Goal: Task Accomplishment & Management: Complete application form

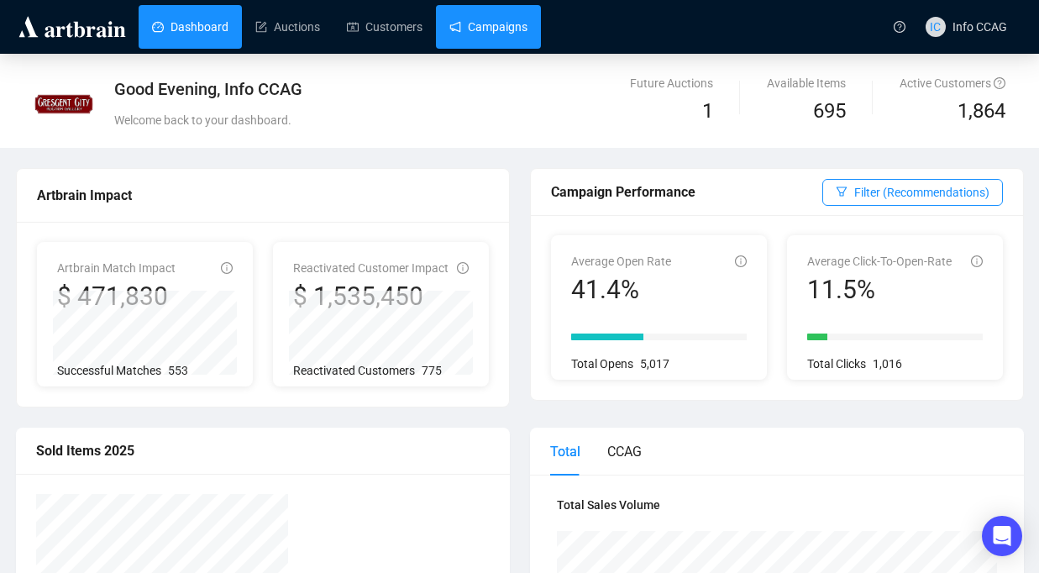
click at [506, 34] on link "Campaigns" at bounding box center [488, 27] width 78 height 44
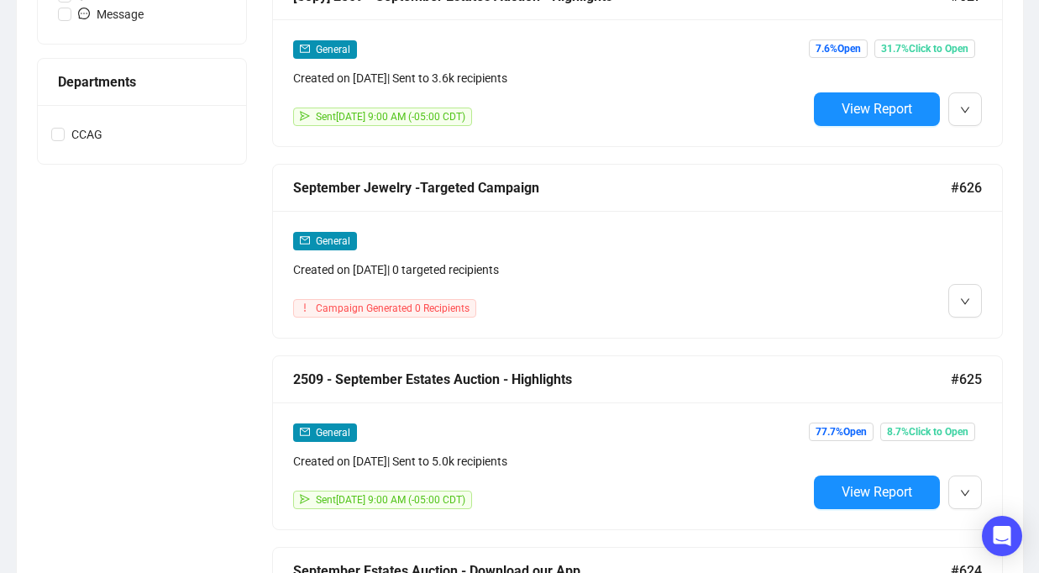
scroll to position [718, 0]
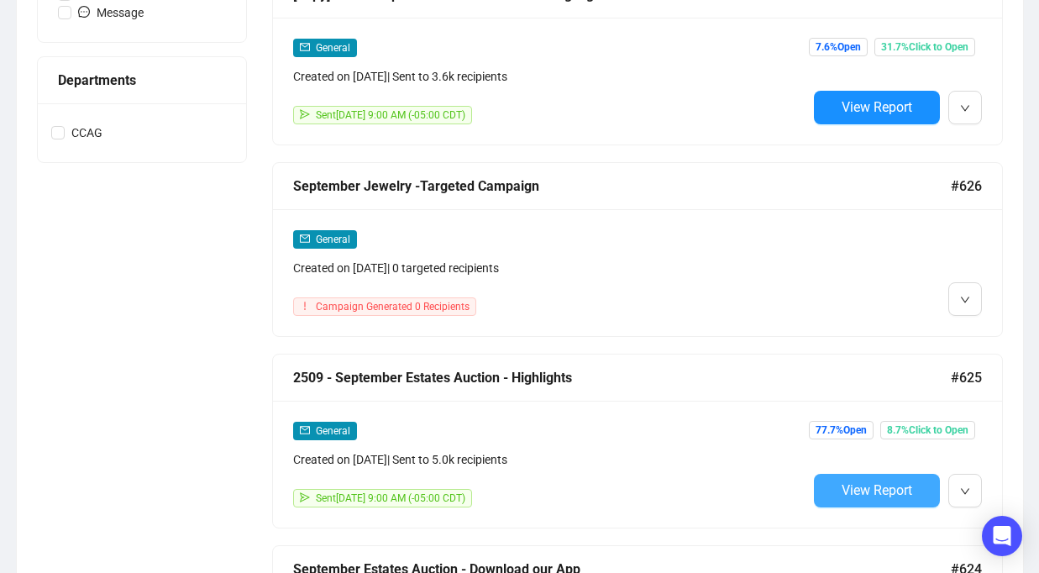
click at [832, 483] on button "View Report" at bounding box center [877, 491] width 126 height 34
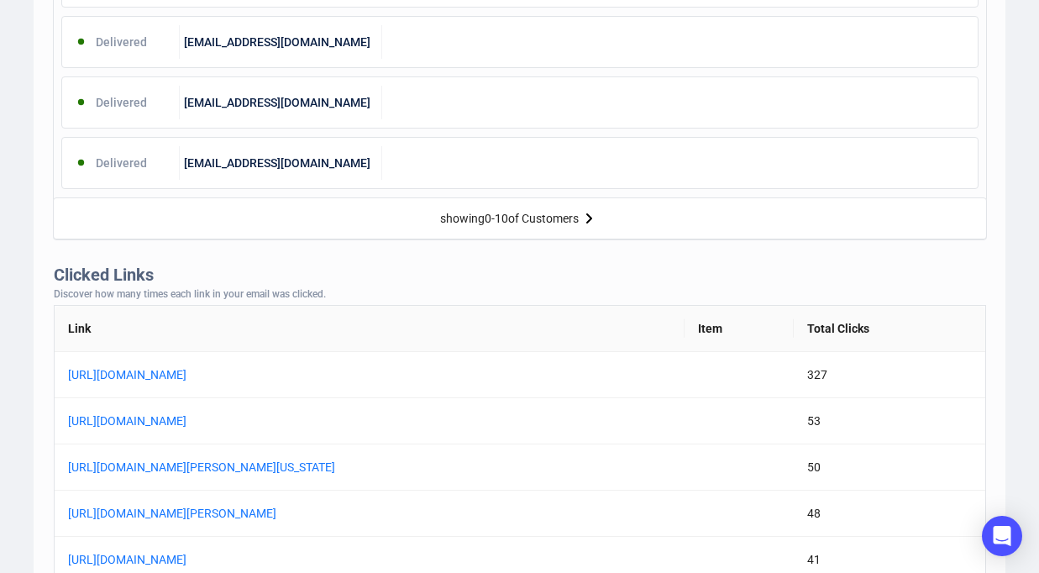
scroll to position [1243, 0]
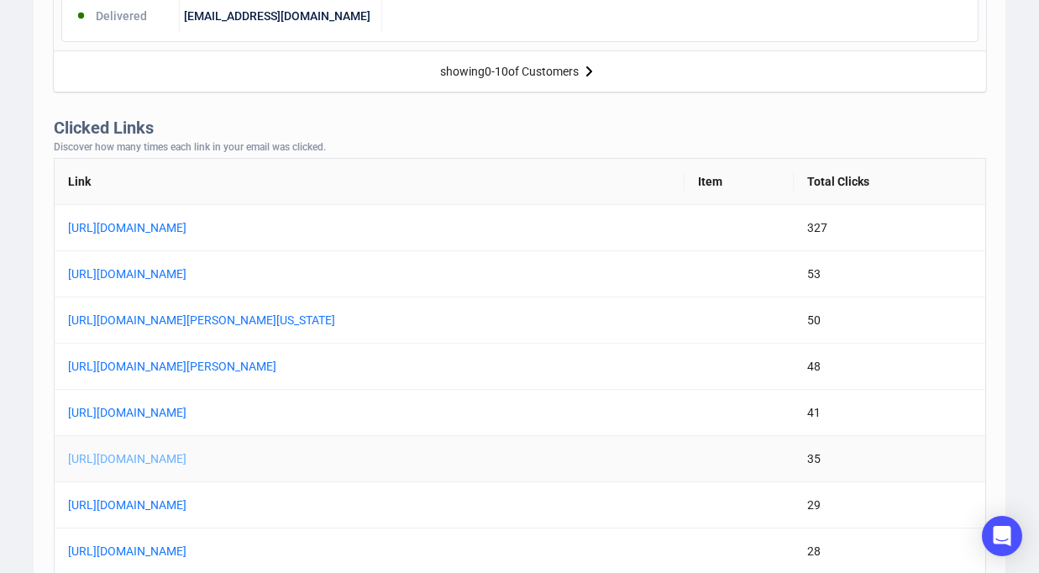
click at [443, 453] on link "https://www.crescentcityauctiongallery.com/auction-lot/monumental-italian-style…" at bounding box center [278, 458] width 420 height 18
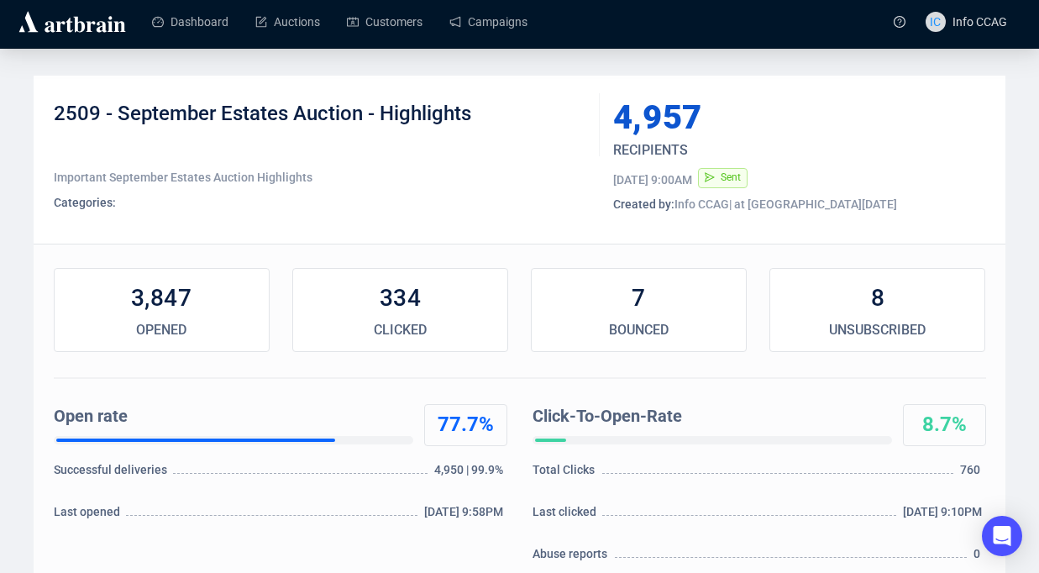
scroll to position [0, 0]
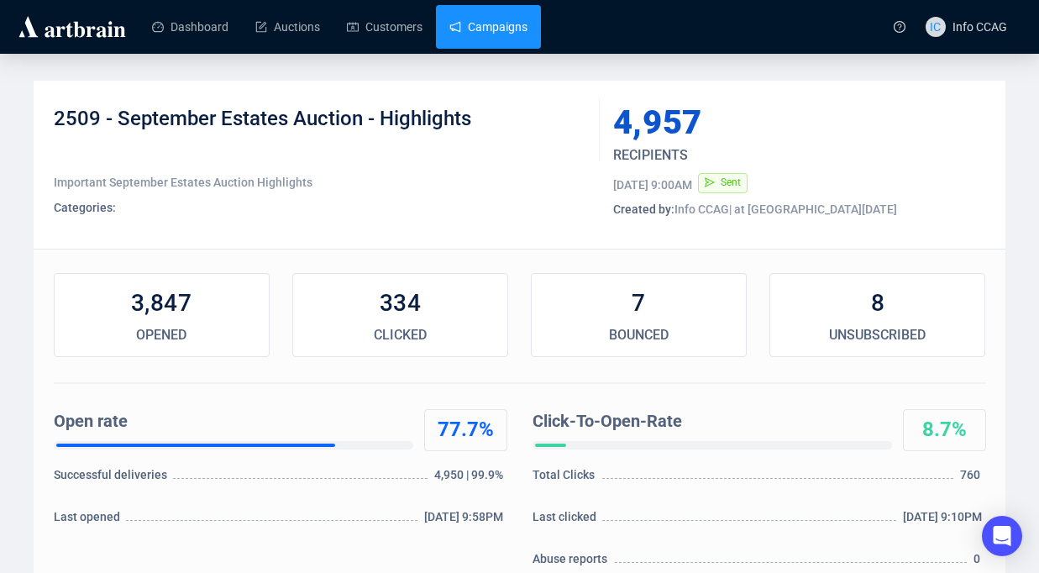
click at [498, 18] on link "Campaigns" at bounding box center [488, 27] width 78 height 44
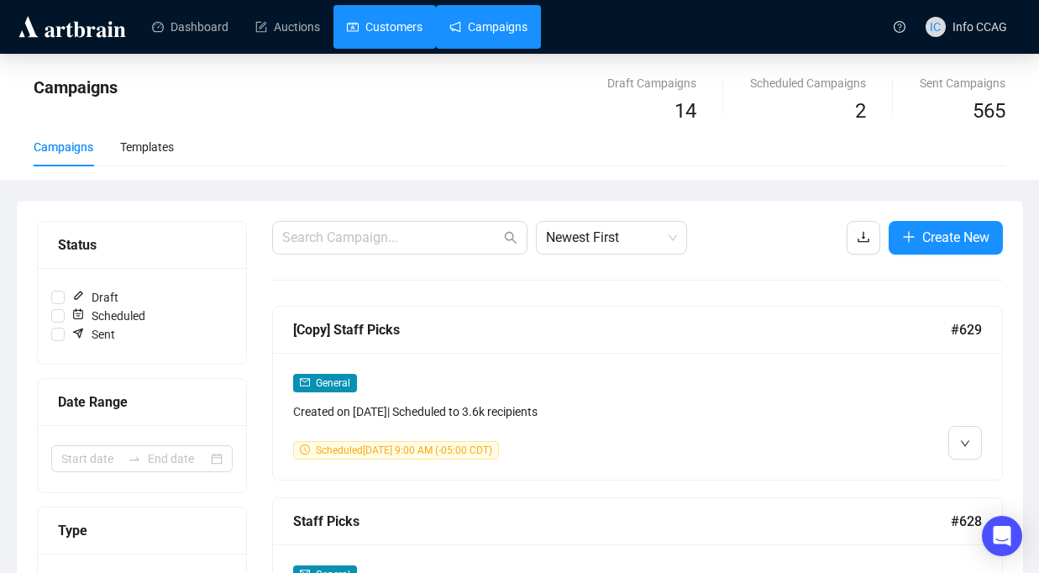
click at [396, 29] on link "Customers" at bounding box center [385, 27] width 76 height 44
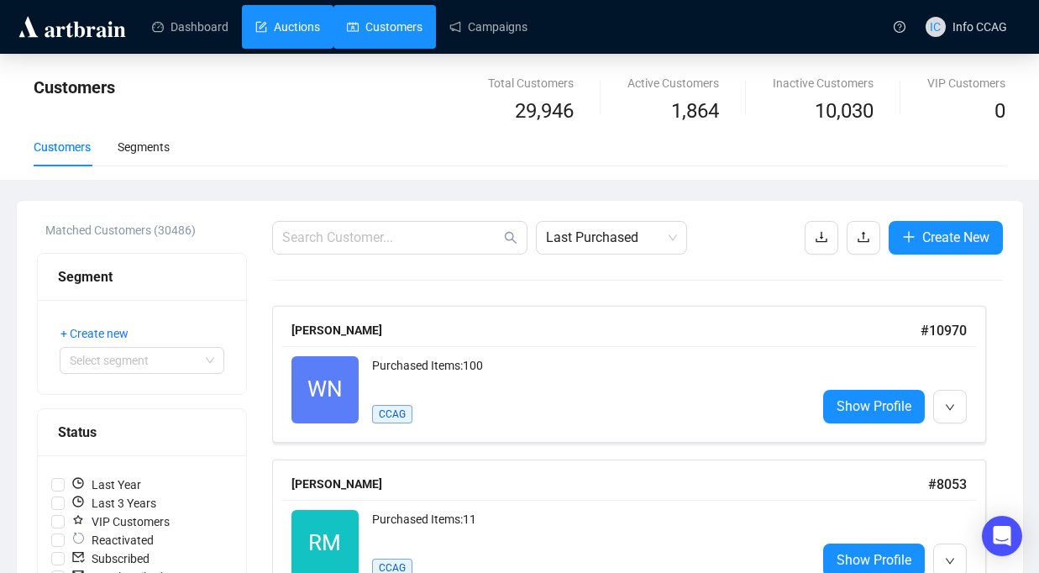
click at [306, 32] on link "Auctions" at bounding box center [287, 27] width 65 height 44
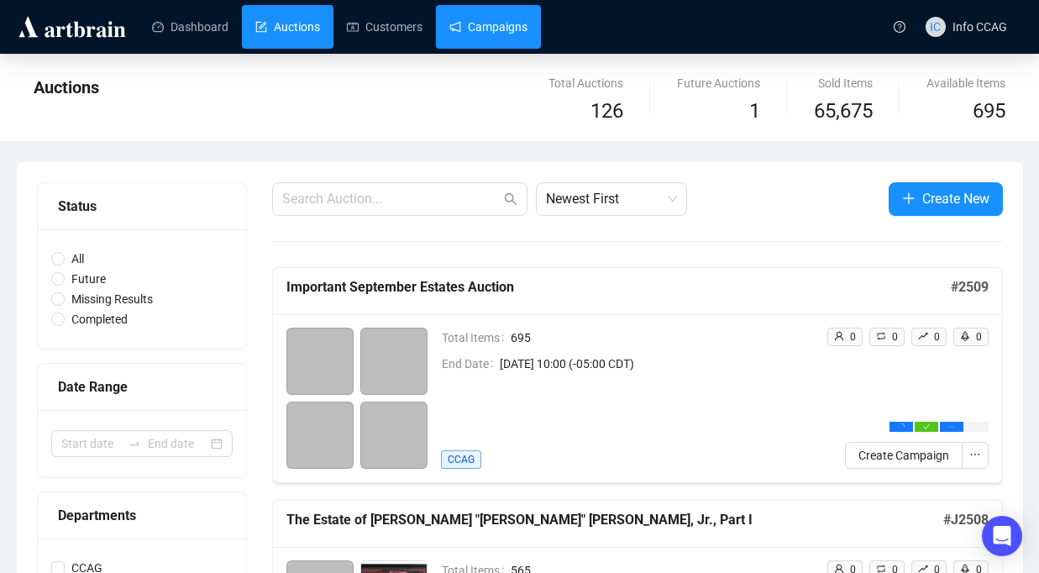
click at [453, 40] on link "Campaigns" at bounding box center [488, 27] width 78 height 44
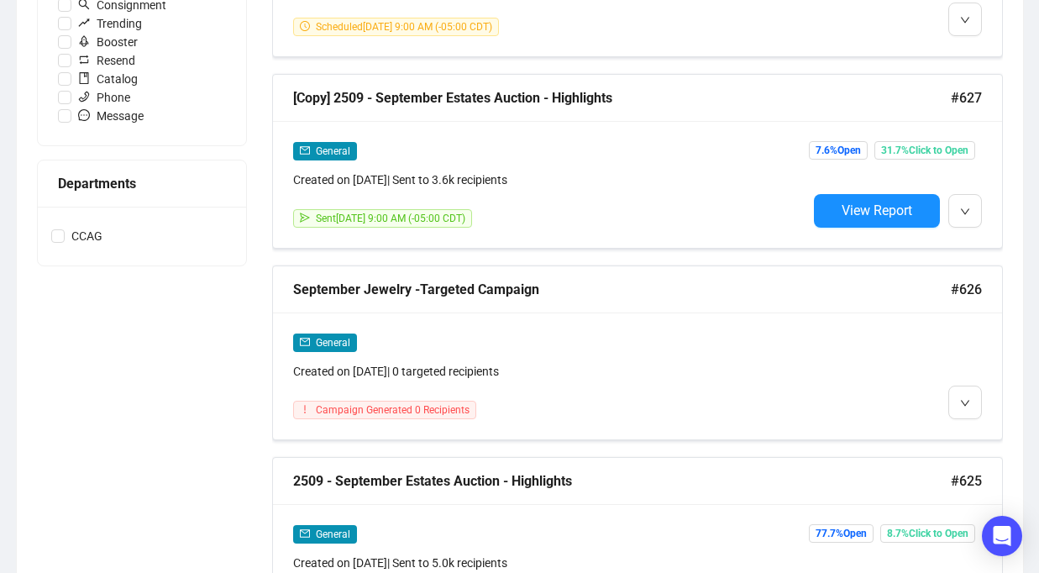
scroll to position [654, 0]
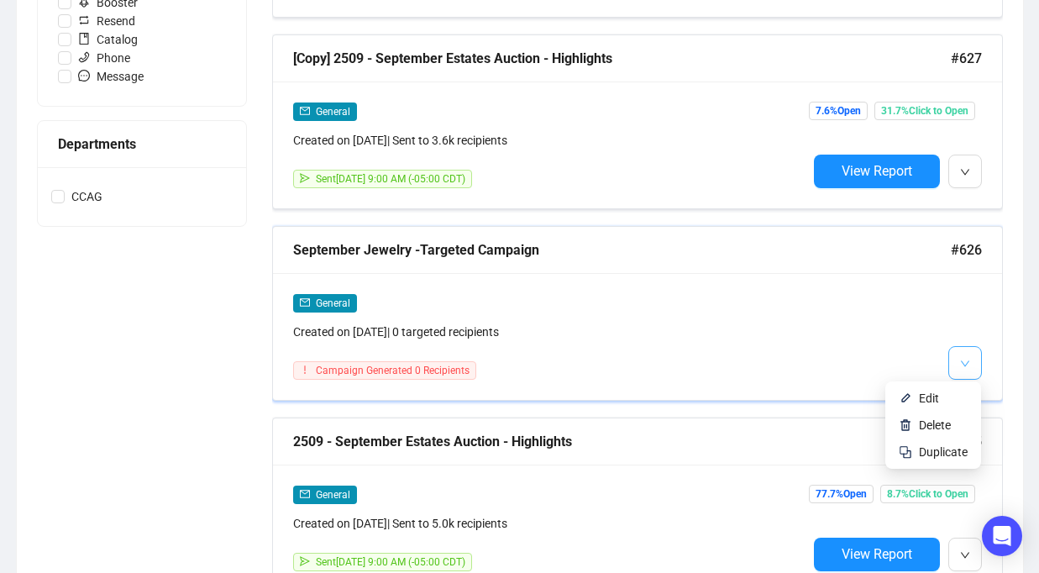
click at [969, 359] on button "button" at bounding box center [965, 363] width 34 height 34
click at [934, 395] on span "Edit" at bounding box center [929, 397] width 20 height 13
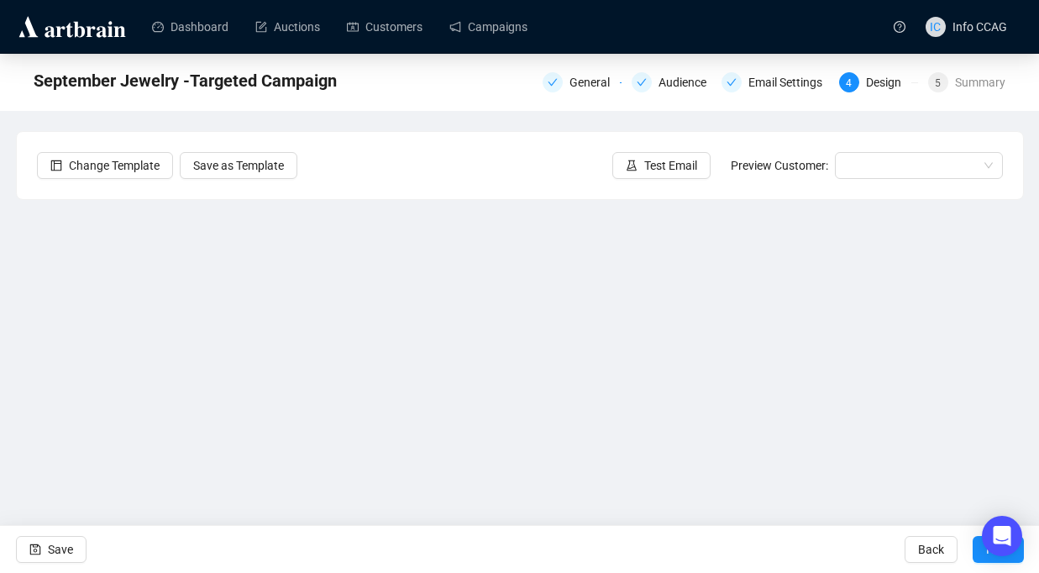
scroll to position [52, 0]
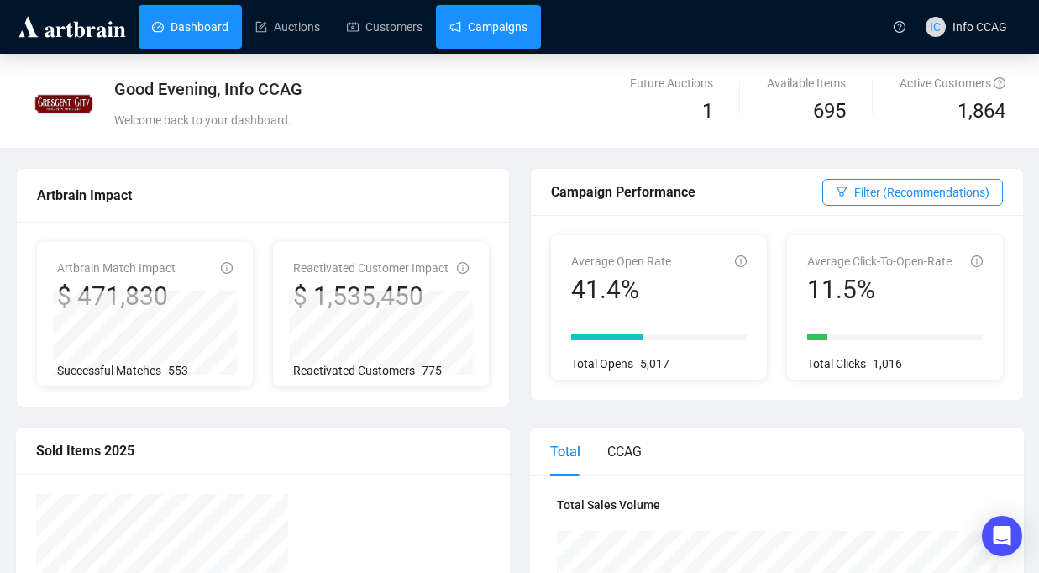
click at [494, 14] on link "Campaigns" at bounding box center [488, 27] width 78 height 44
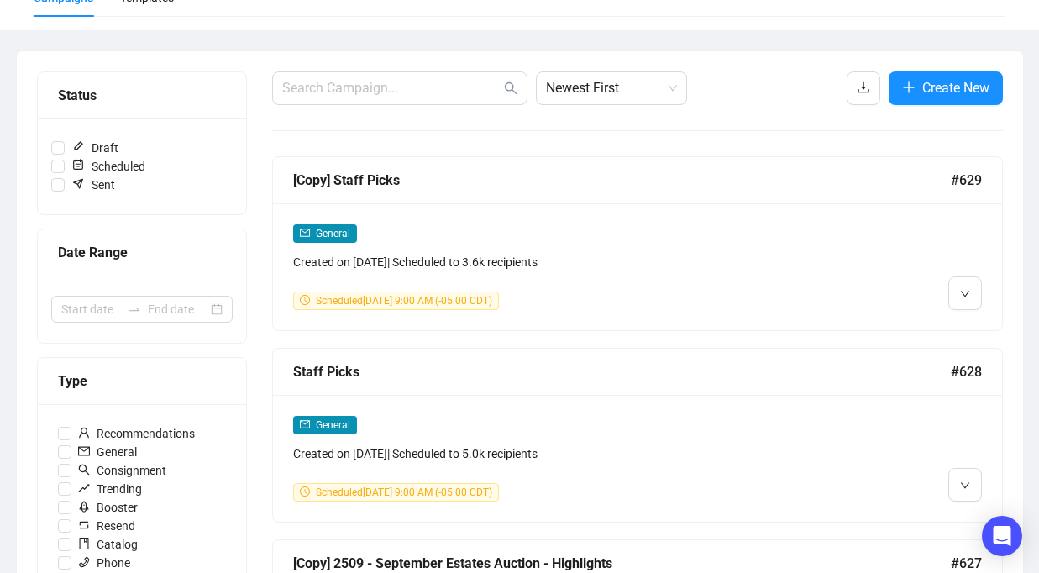
scroll to position [156, 0]
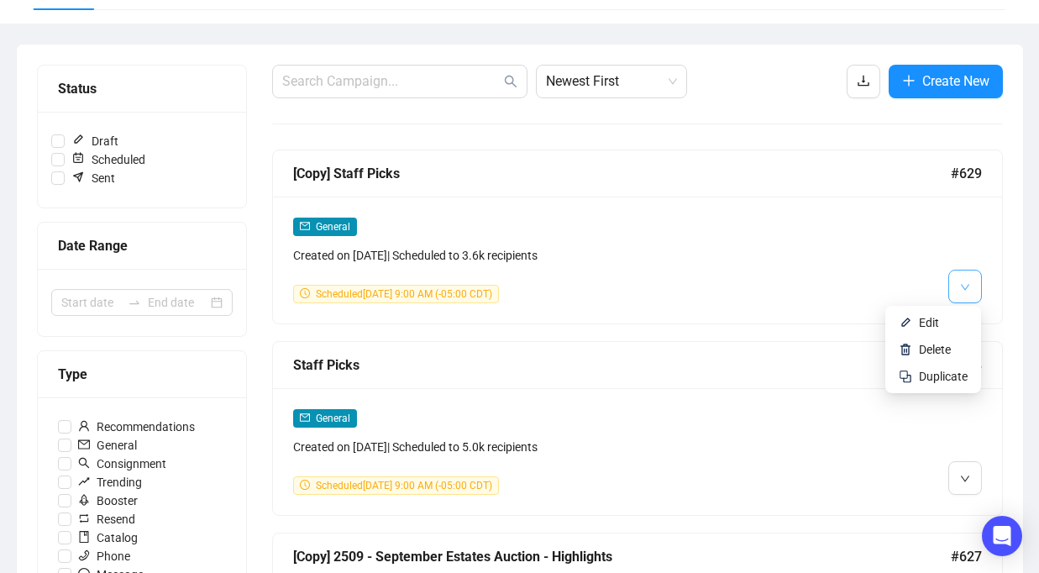
click at [962, 287] on icon "down" at bounding box center [964, 287] width 8 height 6
click at [930, 317] on span "Edit" at bounding box center [929, 322] width 20 height 13
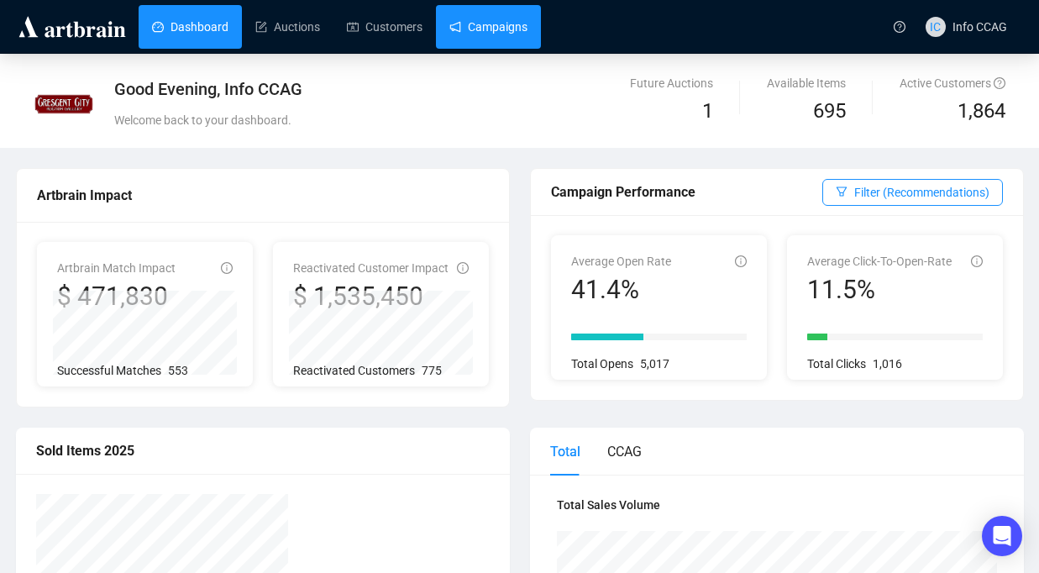
click at [516, 32] on link "Campaigns" at bounding box center [488, 27] width 78 height 44
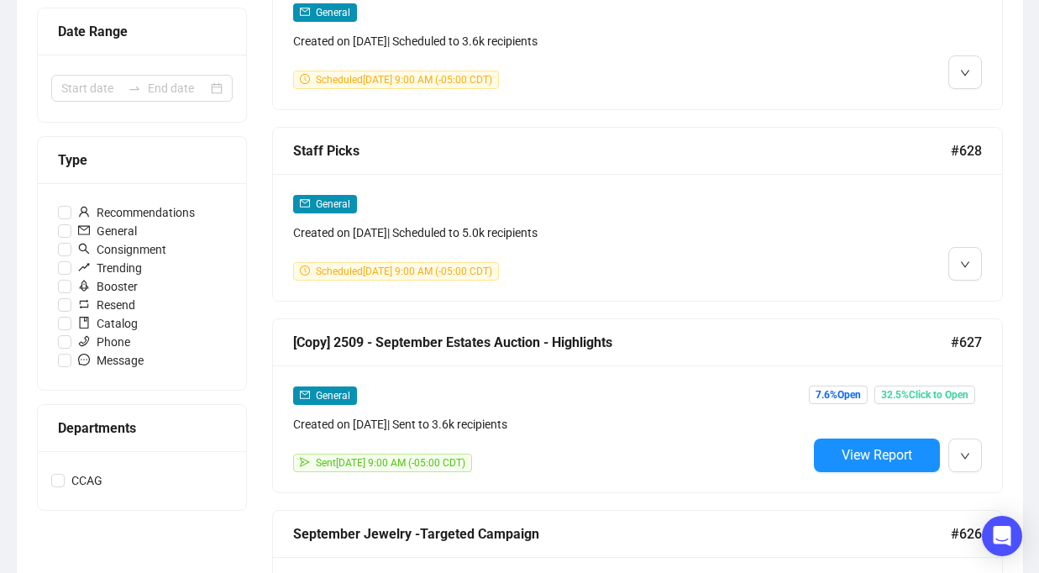
scroll to position [368, 0]
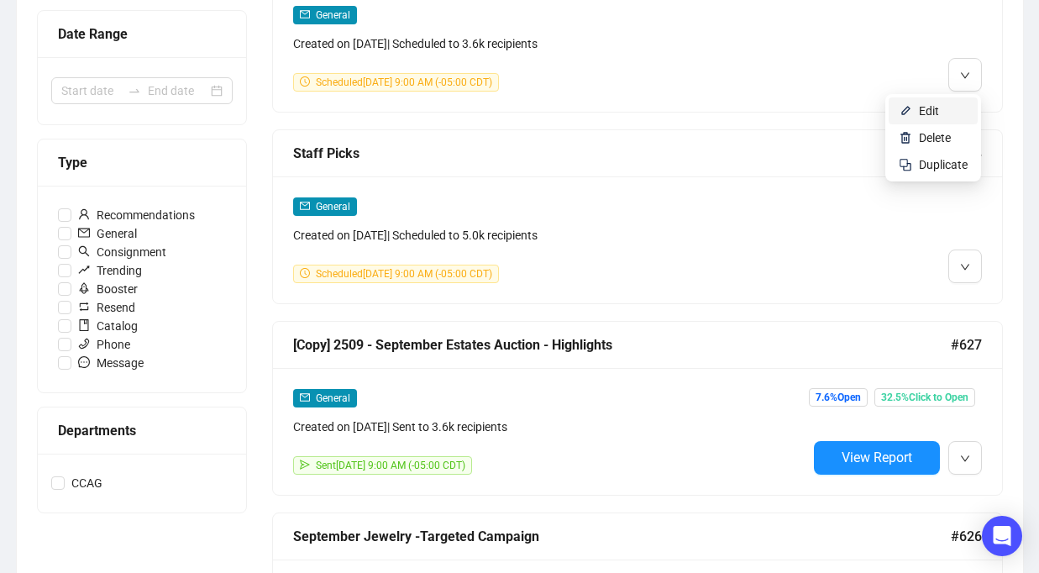
click at [939, 113] on span "Edit" at bounding box center [943, 111] width 49 height 18
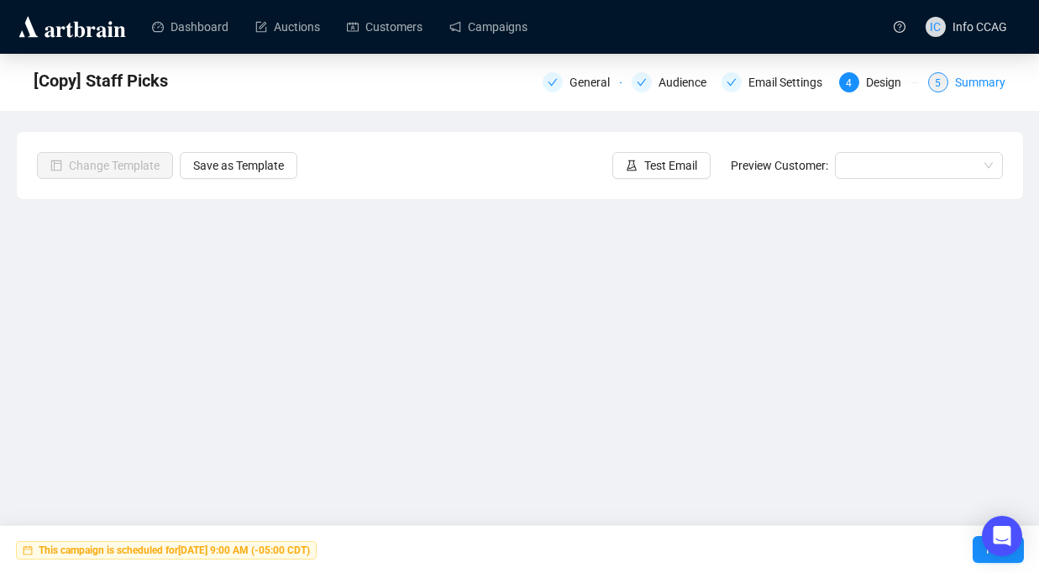
click at [953, 88] on div "5 Summary" at bounding box center [966, 82] width 77 height 20
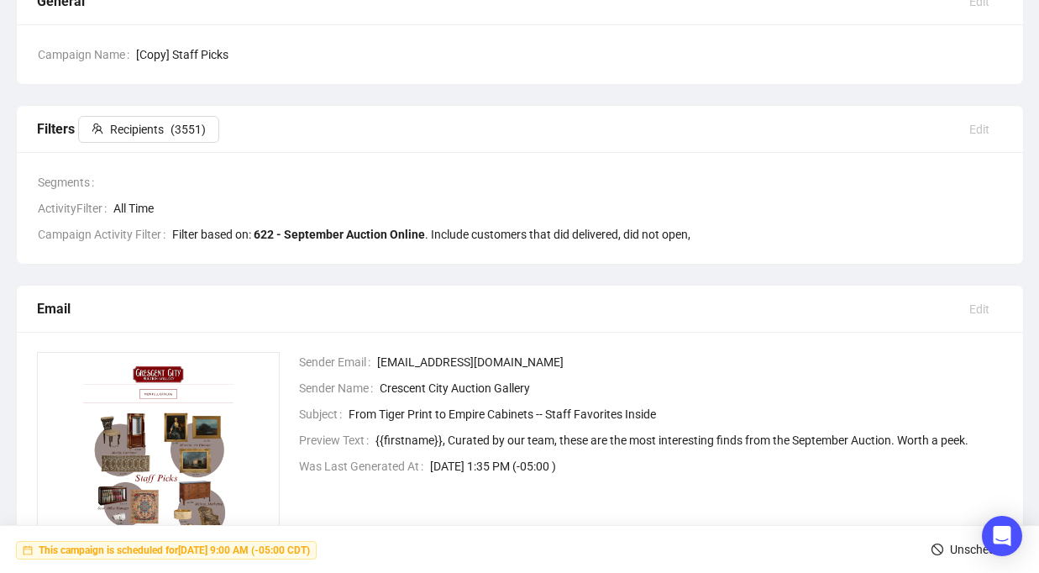
scroll to position [375, 0]
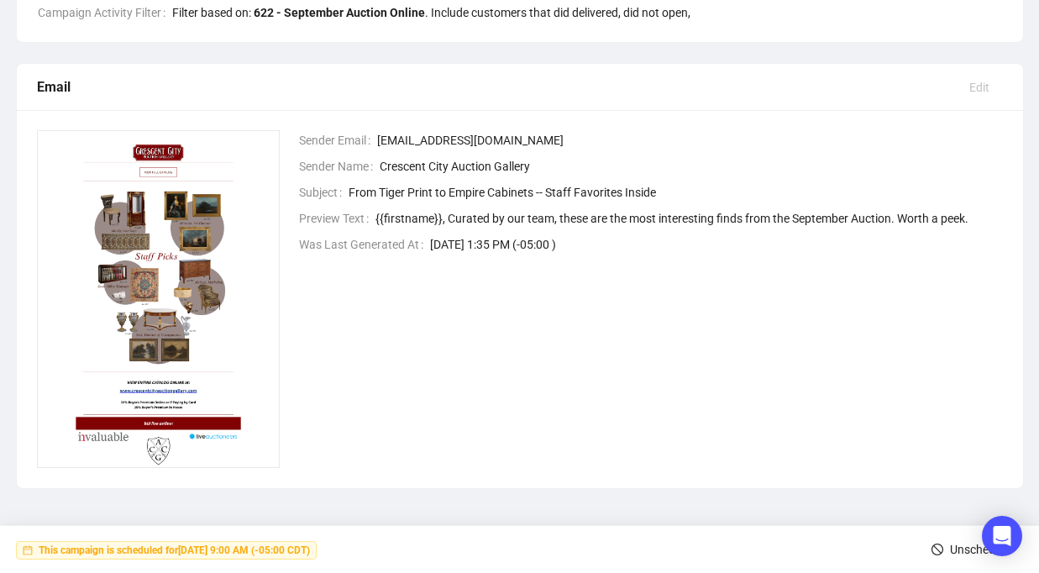
click at [939, 544] on button "Unschedule" at bounding box center [971, 549] width 106 height 27
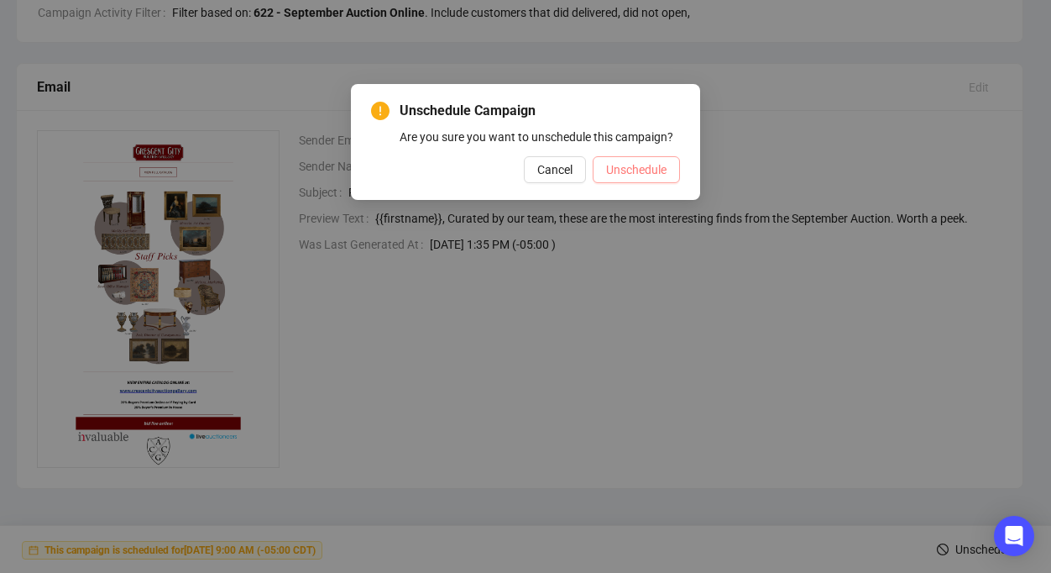
click at [611, 183] on button "Unschedule" at bounding box center [636, 169] width 87 height 27
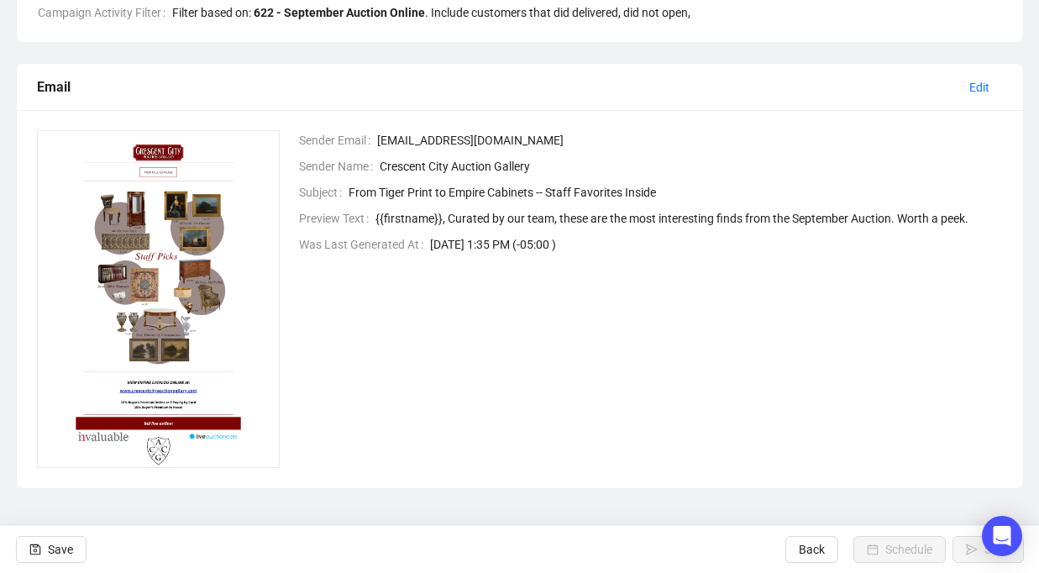
scroll to position [0, 0]
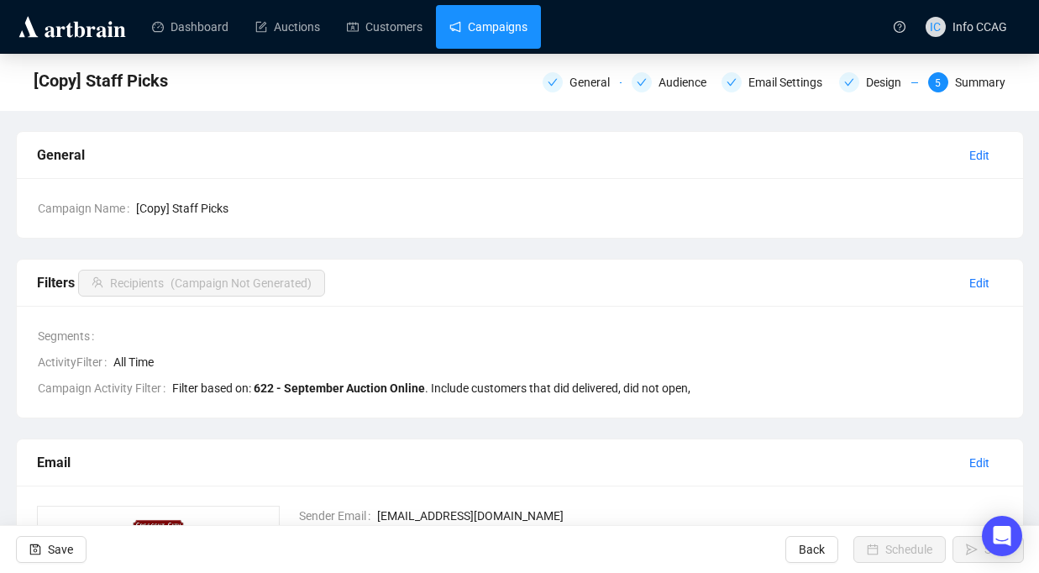
click at [495, 23] on link "Campaigns" at bounding box center [488, 27] width 78 height 44
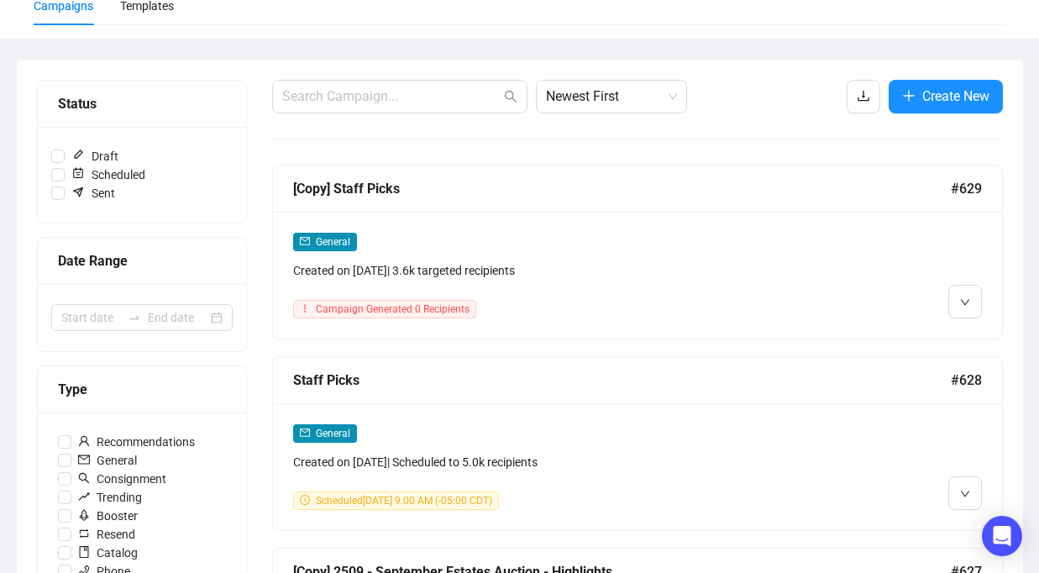
scroll to position [277, 0]
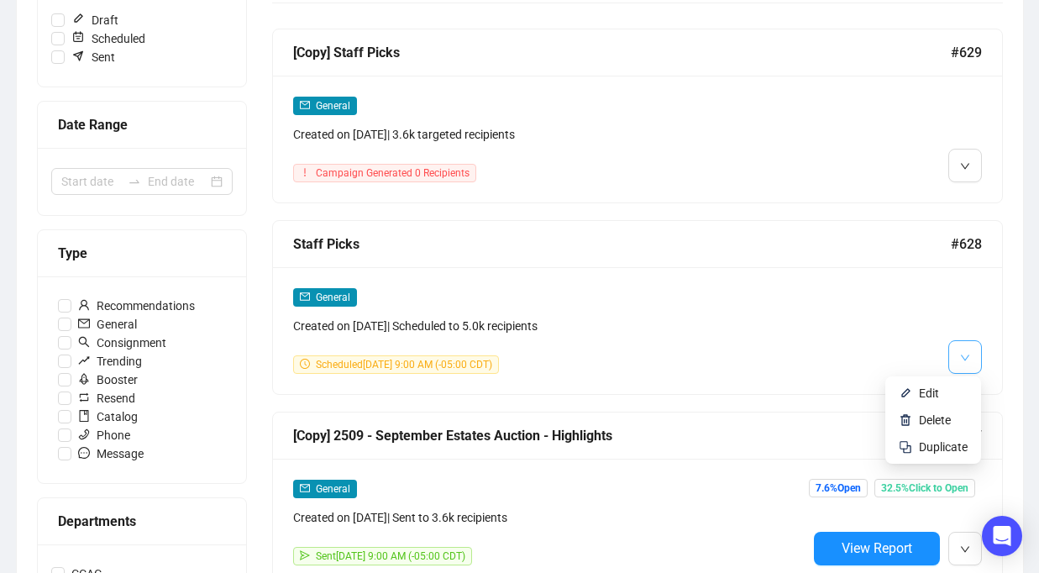
click at [960, 361] on icon "down" at bounding box center [965, 358] width 10 height 10
click at [932, 388] on span "Edit" at bounding box center [929, 392] width 20 height 13
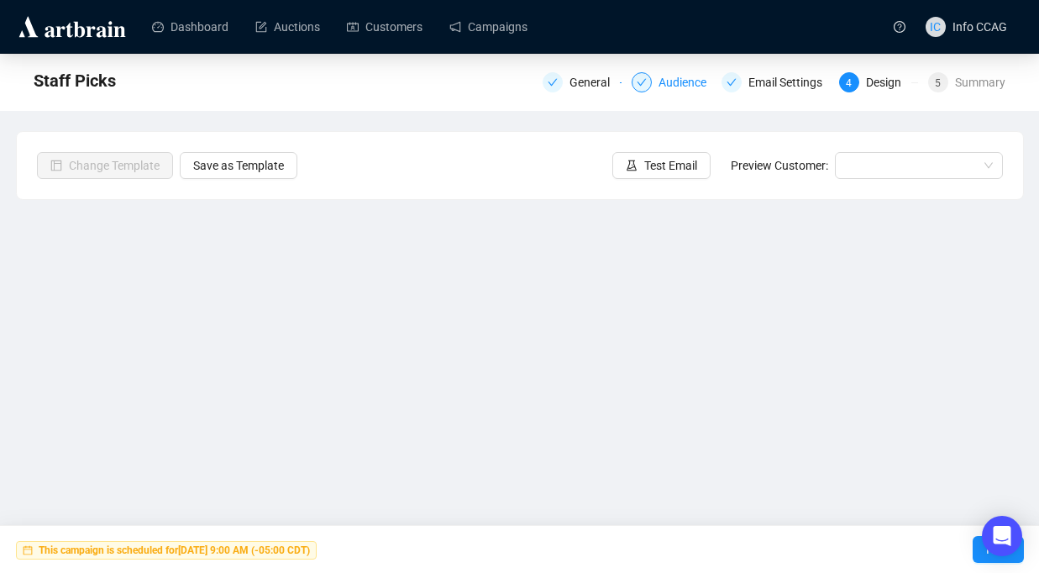
click at [665, 88] on div "Audience" at bounding box center [687, 82] width 58 height 20
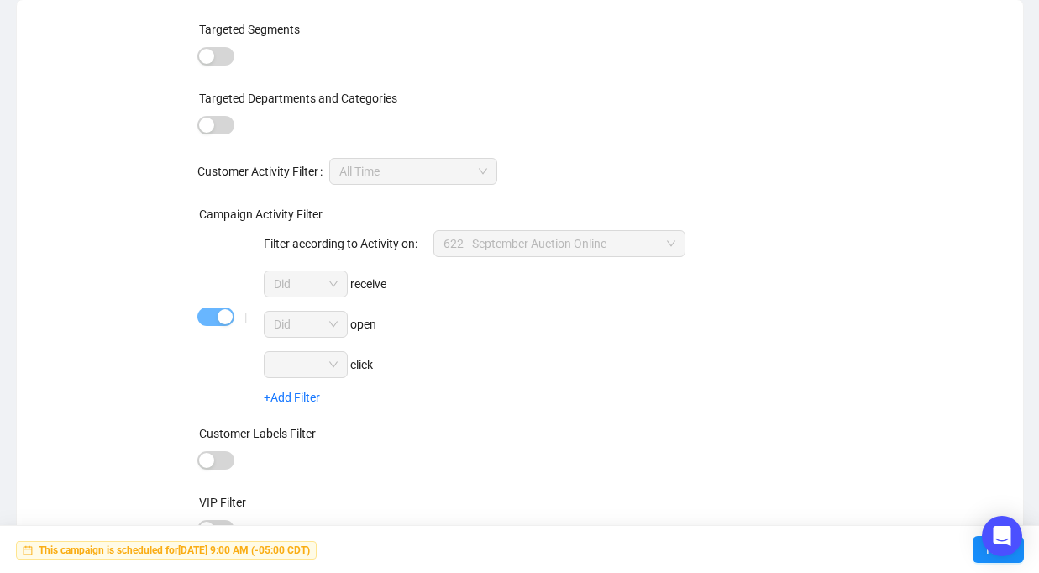
scroll to position [133, 0]
click at [301, 390] on link "+Add Filter" at bounding box center [292, 395] width 56 height 13
click at [296, 394] on link "+Add Filter" at bounding box center [292, 395] width 56 height 13
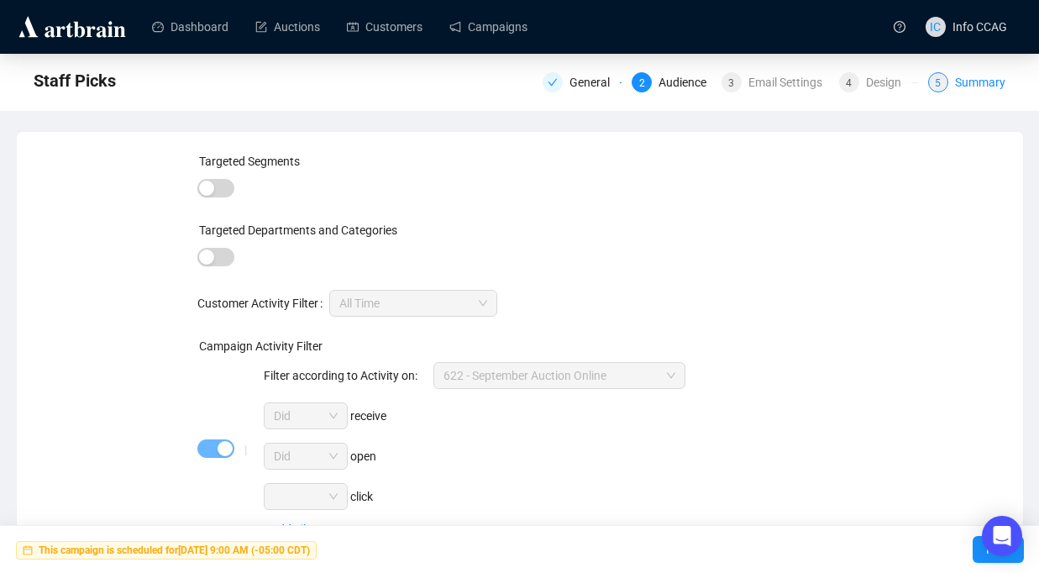
click at [979, 87] on div "Summary" at bounding box center [980, 82] width 50 height 20
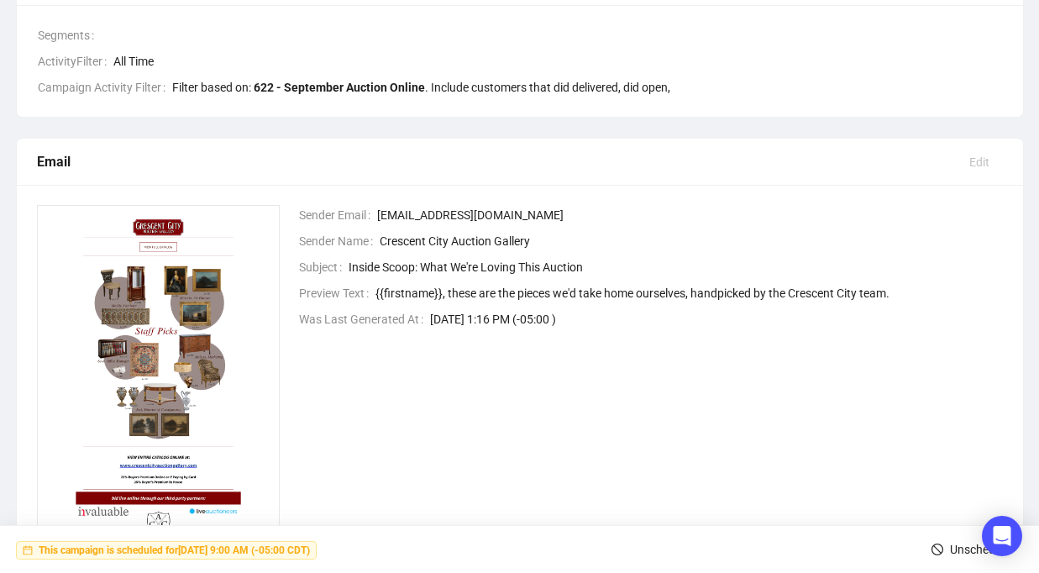
scroll to position [375, 0]
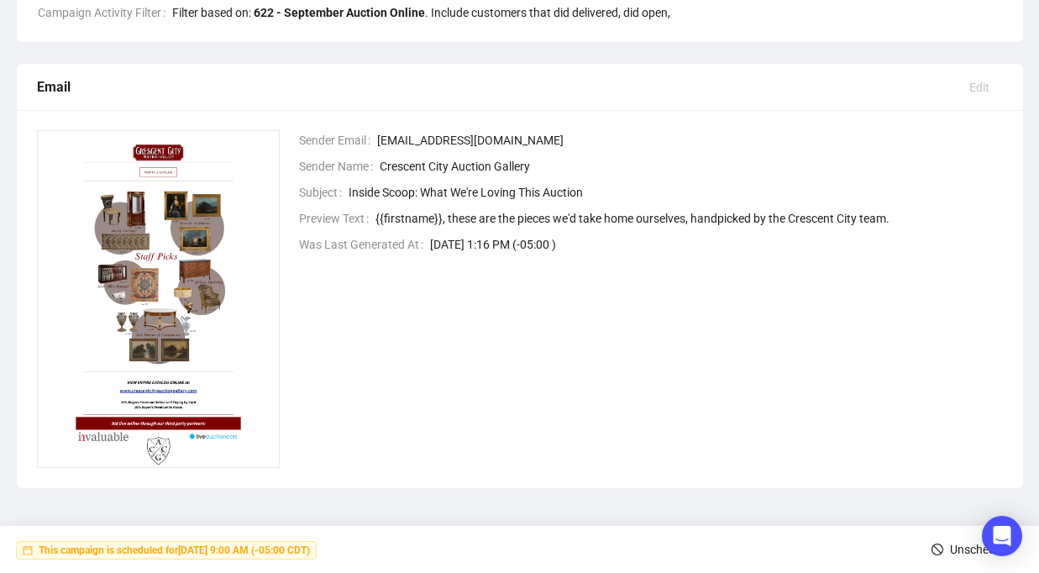
click at [931, 551] on icon "stop" at bounding box center [937, 549] width 12 height 12
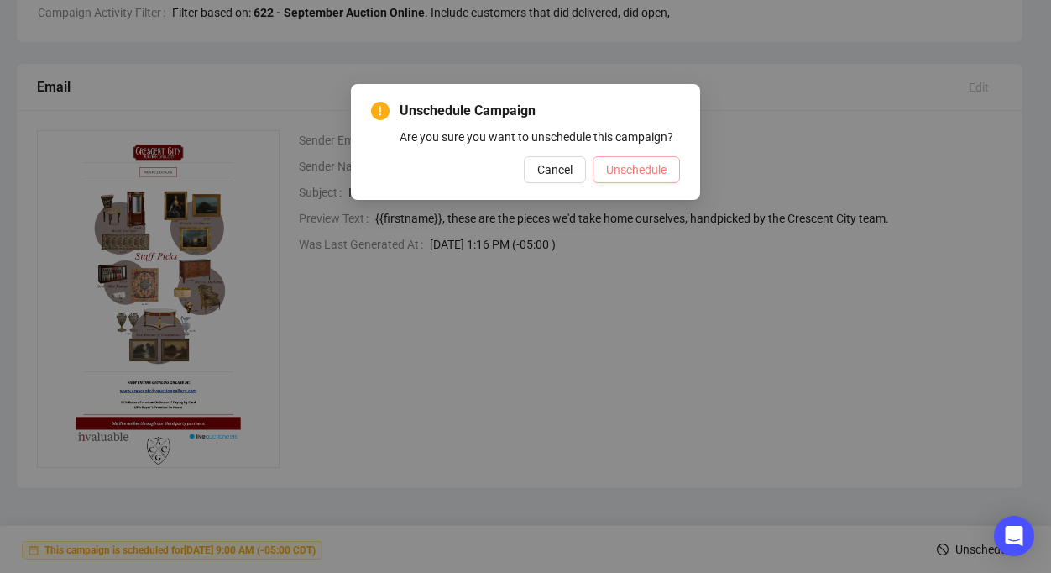
click at [630, 179] on span "Unschedule" at bounding box center [636, 169] width 60 height 18
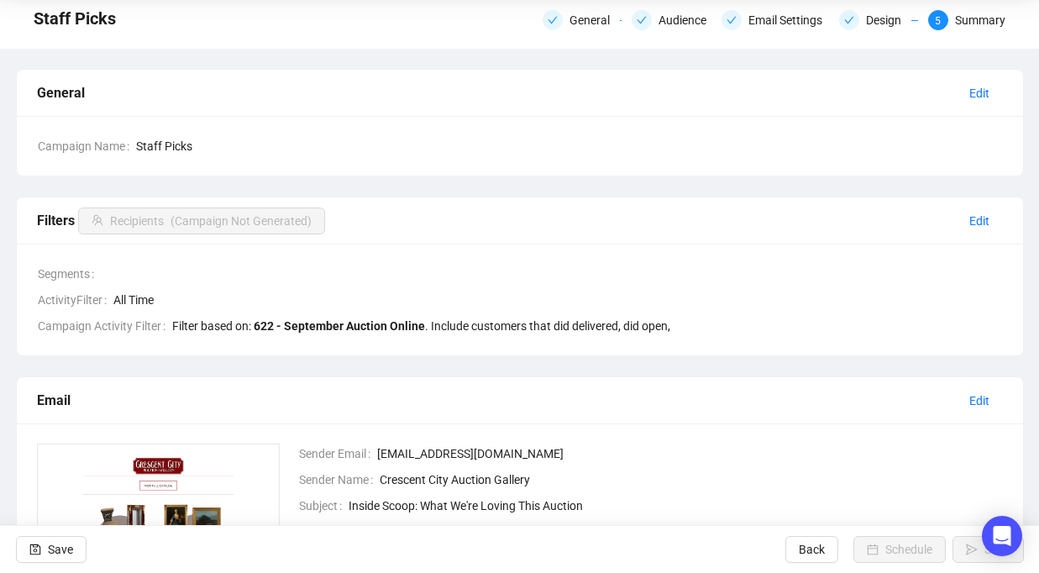
scroll to position [0, 0]
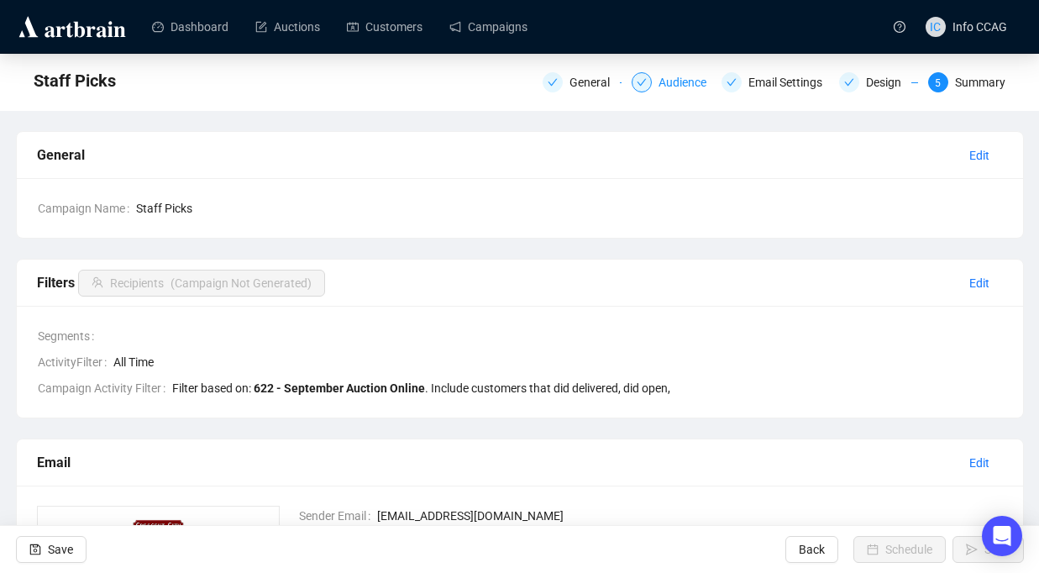
click at [668, 76] on div "Audience" at bounding box center [687, 82] width 58 height 20
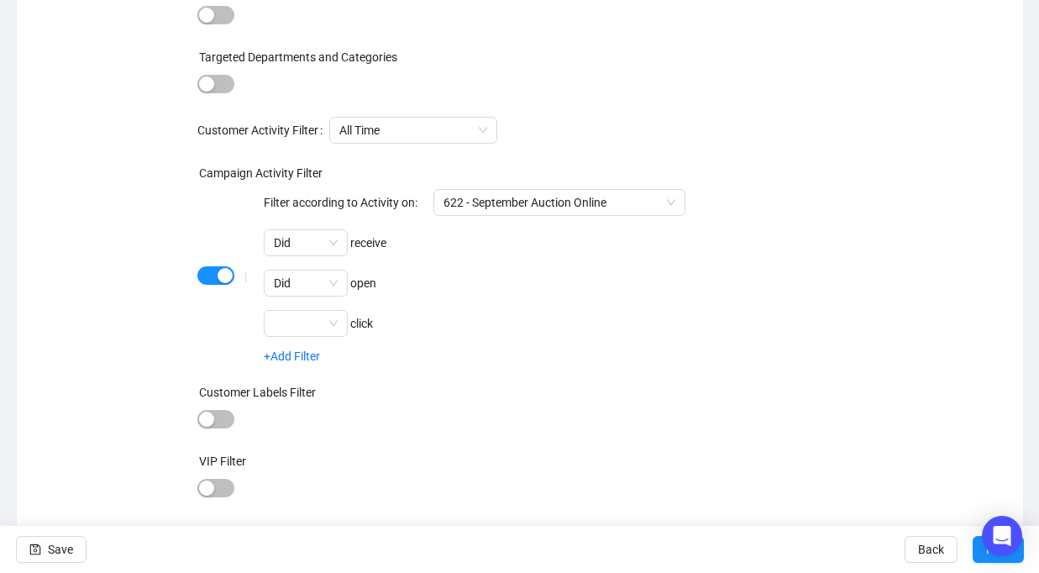
scroll to position [211, 0]
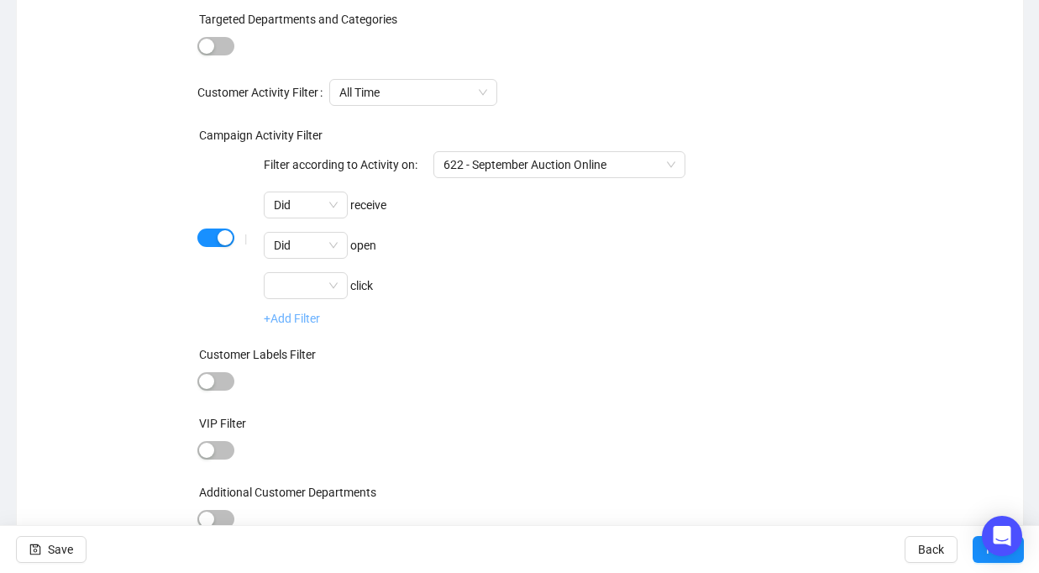
click at [291, 319] on link "+Add Filter" at bounding box center [292, 317] width 56 height 13
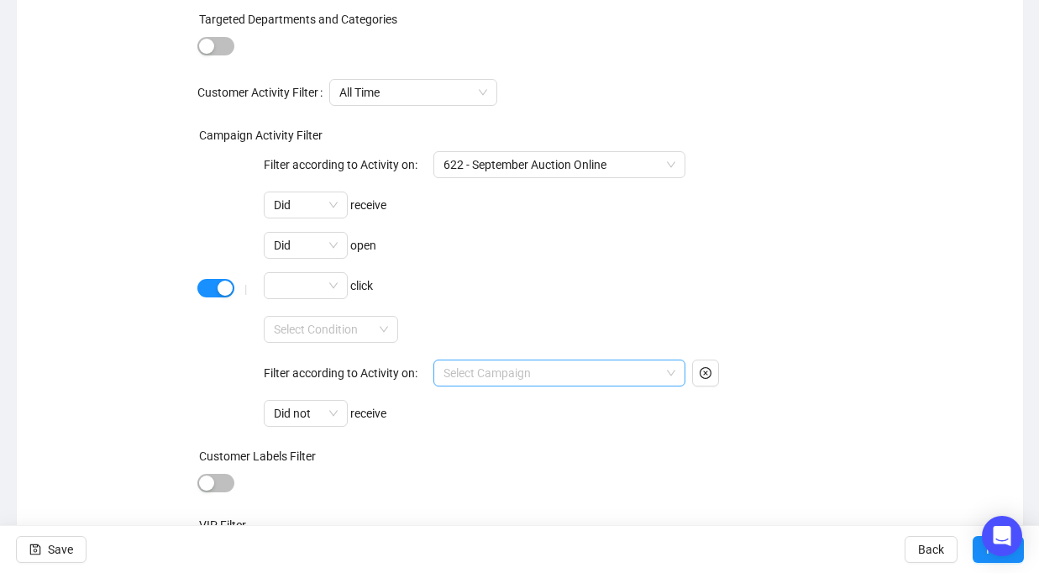
click at [480, 365] on input "search" at bounding box center [551, 372] width 217 height 25
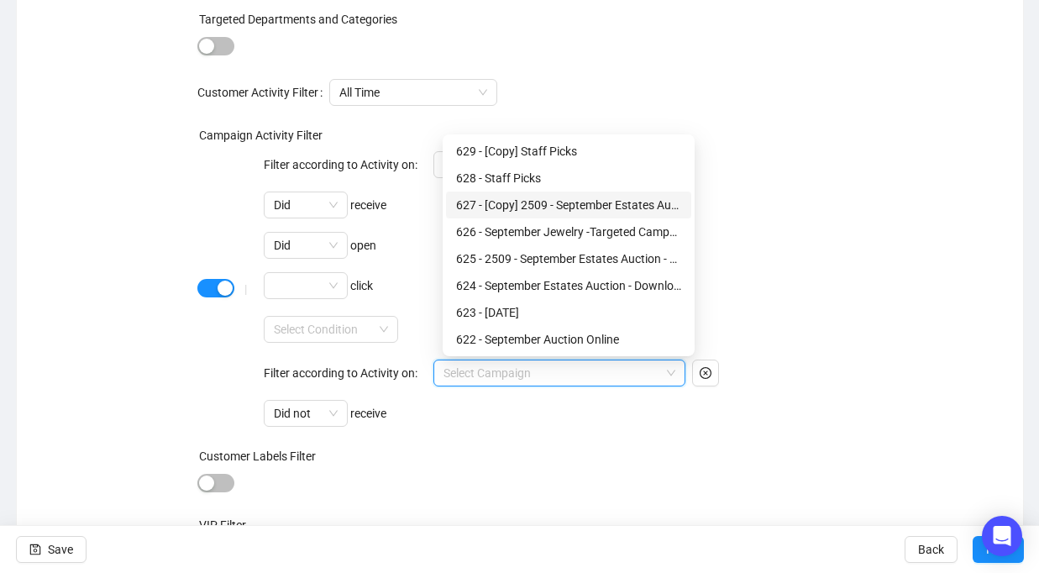
click at [567, 207] on div "627 - [Copy] 2509 - September Estates Auction - Highlights" at bounding box center [568, 205] width 225 height 18
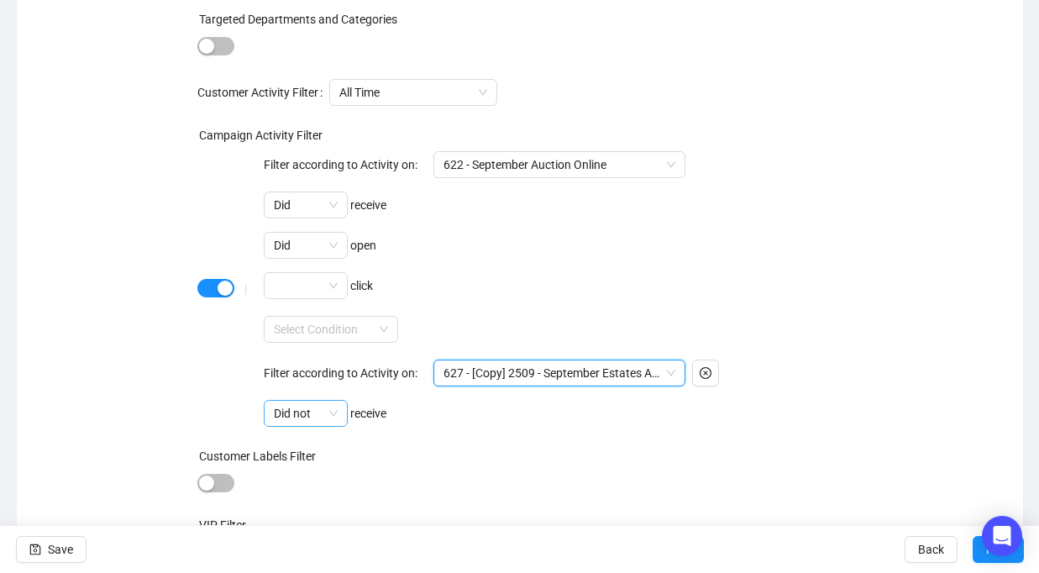
click at [340, 416] on div "Did not" at bounding box center [306, 413] width 84 height 27
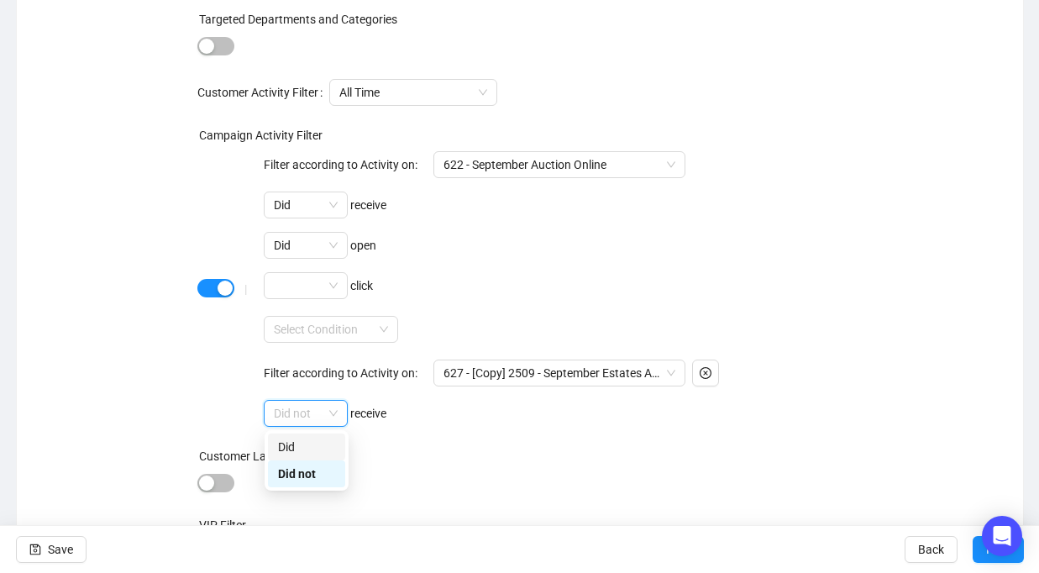
click at [322, 442] on div "Did" at bounding box center [306, 446] width 57 height 18
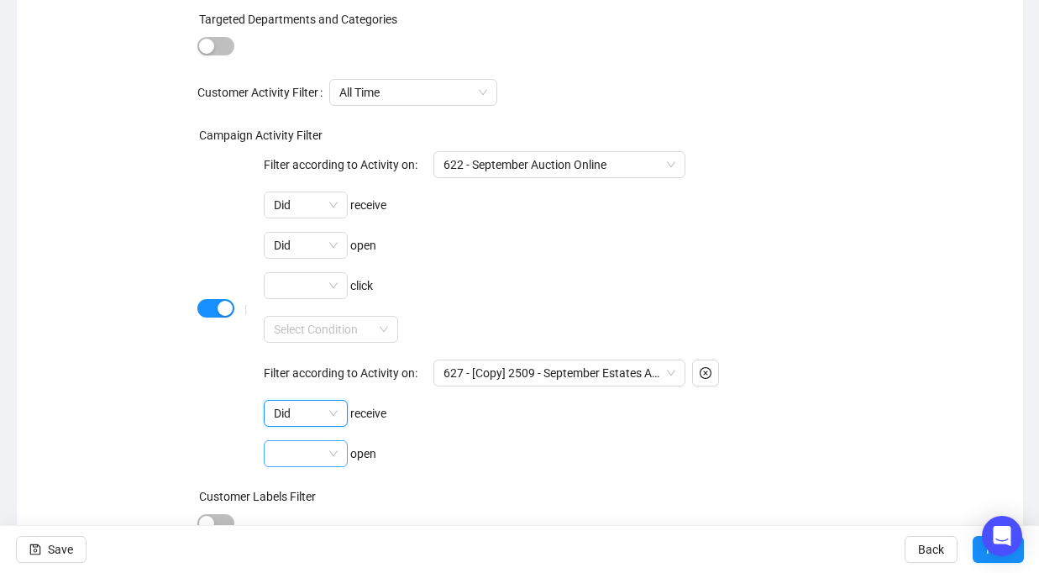
click at [331, 447] on span at bounding box center [306, 453] width 64 height 25
click at [315, 488] on div "Did" at bounding box center [306, 487] width 57 height 18
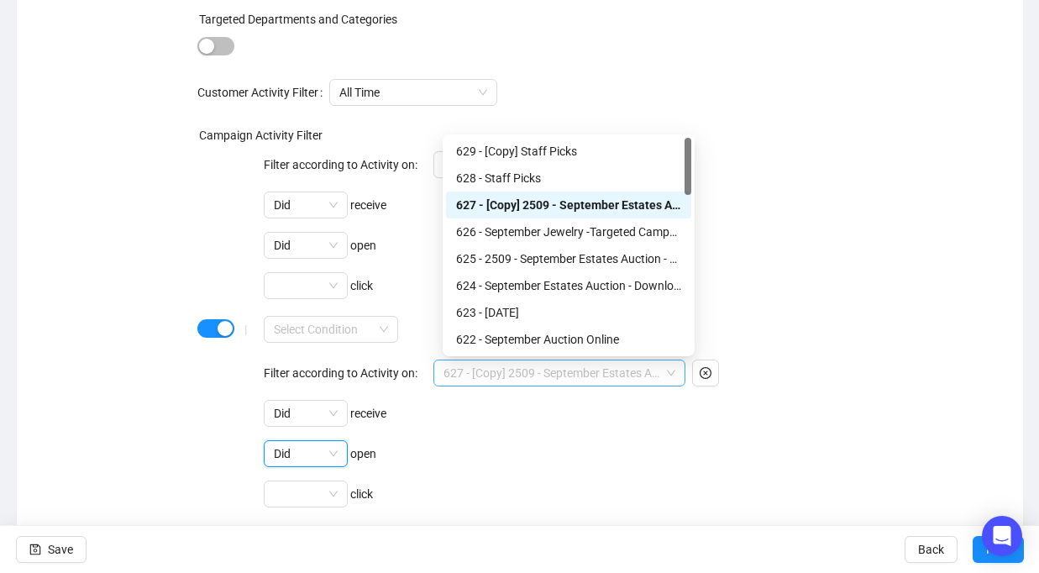
click at [664, 365] on span "627 - [Copy] 2509 - September Estates Auction - Highlights" at bounding box center [559, 372] width 232 height 25
click at [661, 374] on span "627 - [Copy] 2509 - September Estates Auction - Highlights" at bounding box center [559, 372] width 232 height 25
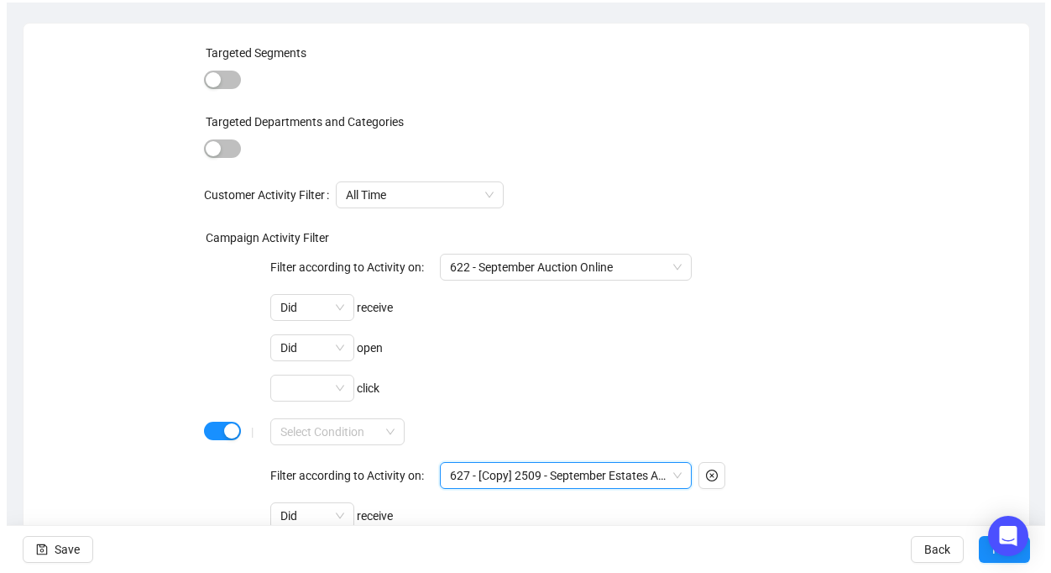
scroll to position [0, 0]
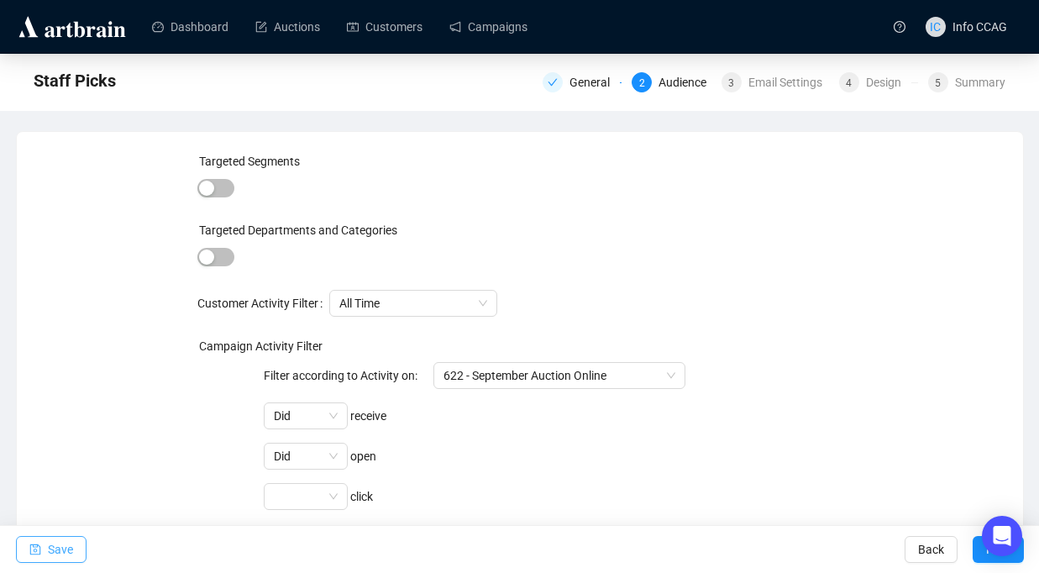
click at [60, 560] on span "Save" at bounding box center [60, 549] width 25 height 47
click at [866, 77] on div "Design" at bounding box center [888, 82] width 45 height 20
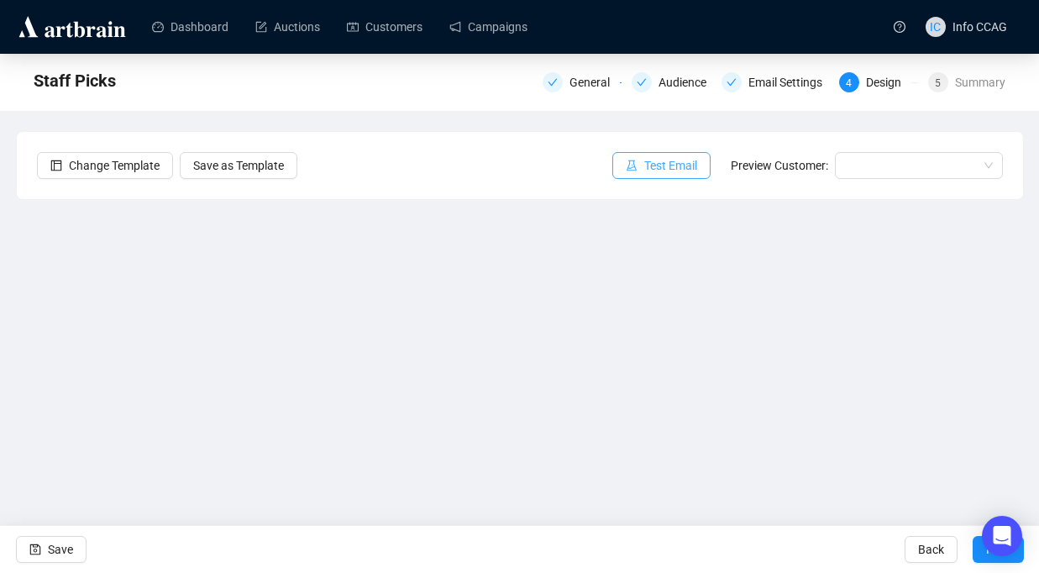
click at [667, 166] on span "Test Email" at bounding box center [670, 165] width 53 height 18
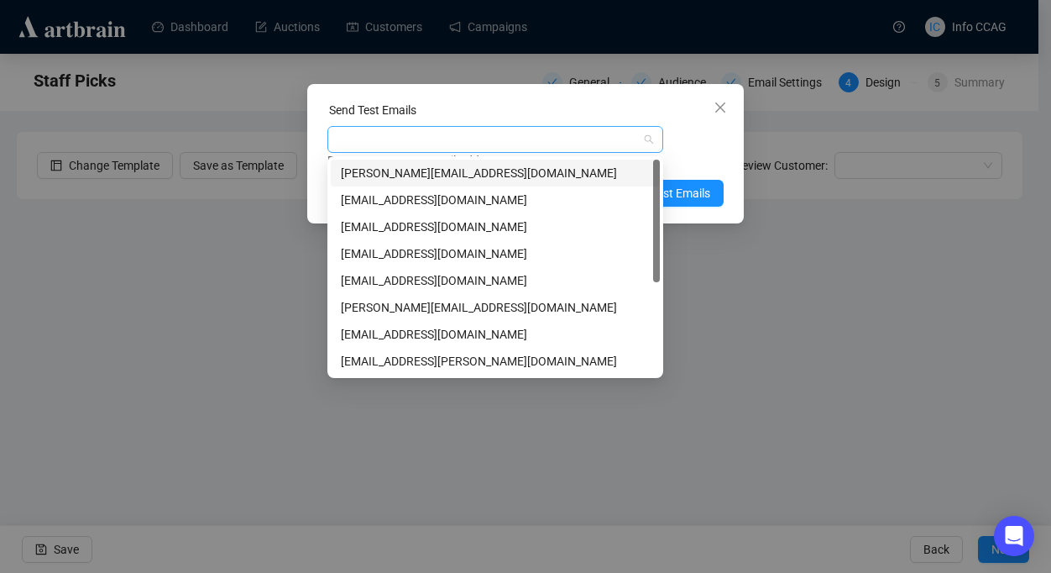
click at [529, 141] on div at bounding box center [486, 140] width 311 height 24
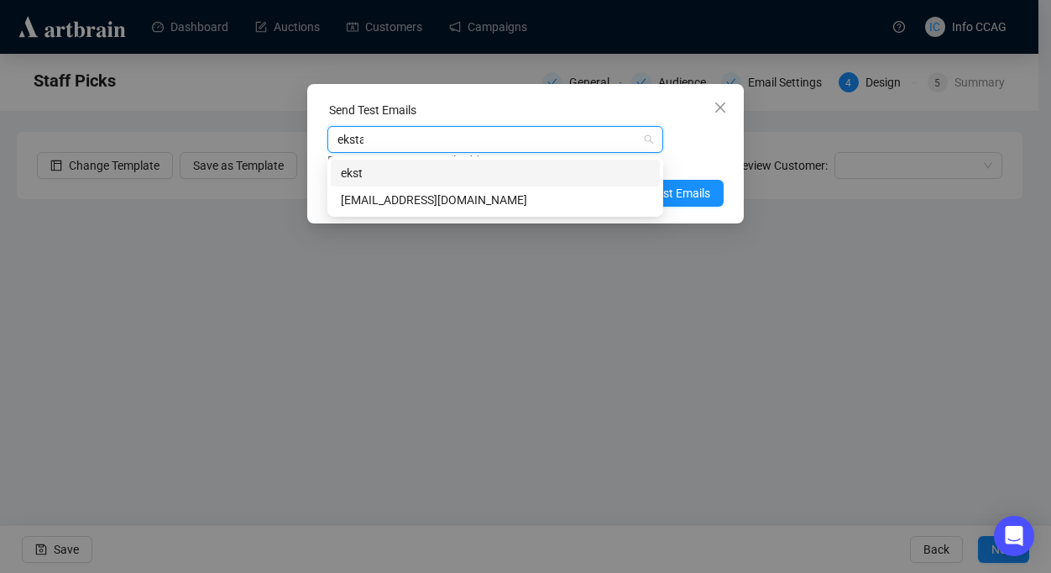
type input "ekstat"
click at [526, 193] on div "[EMAIL_ADDRESS][DOMAIN_NAME]" at bounding box center [495, 200] width 309 height 18
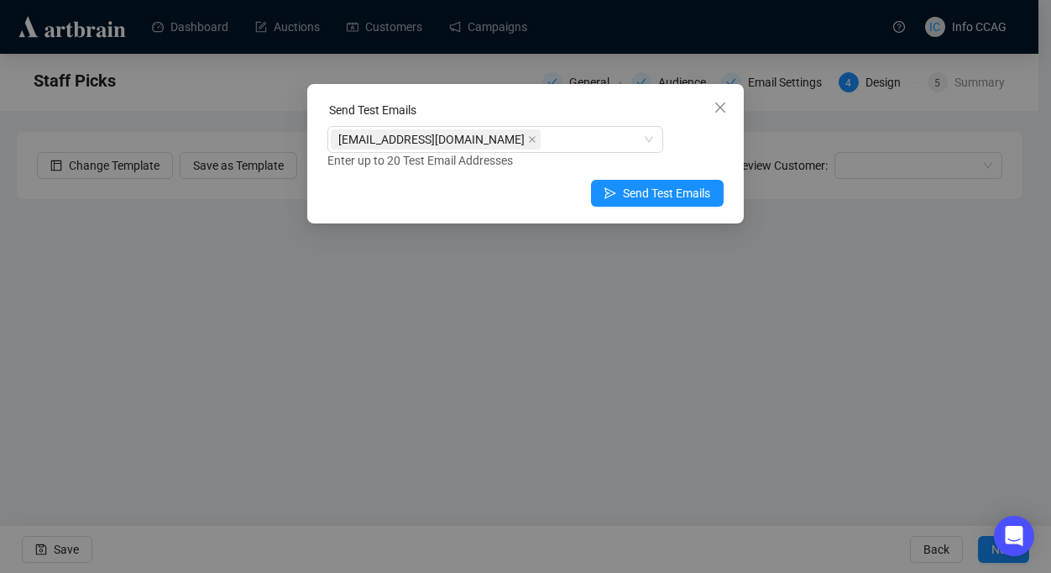
click at [710, 136] on div "[EMAIL_ADDRESS][DOMAIN_NAME] Enter up to 20 Test Email Addresses" at bounding box center [525, 148] width 396 height 44
click at [677, 190] on span "Send Test Emails" at bounding box center [666, 193] width 87 height 18
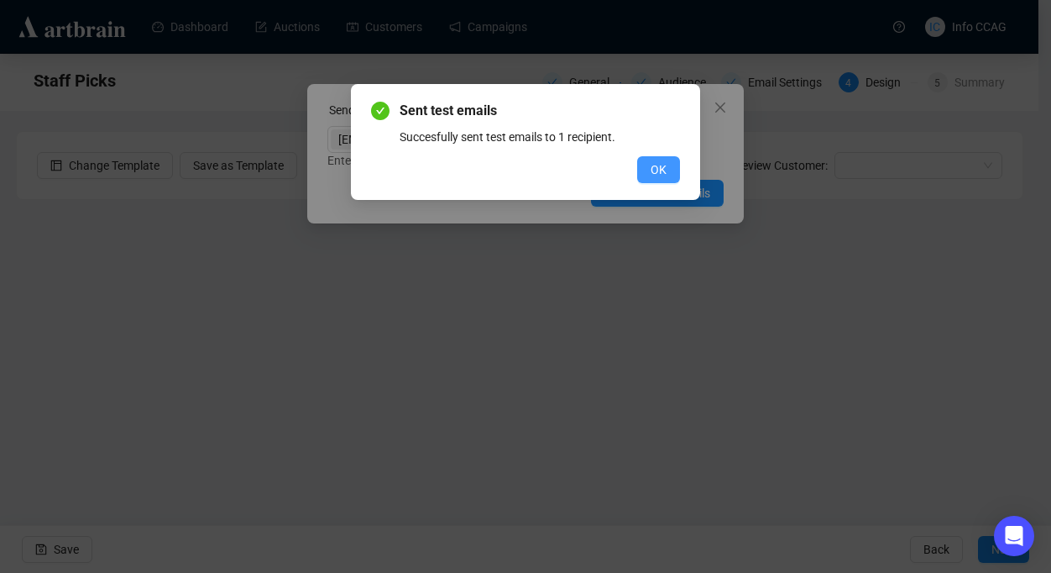
click at [656, 175] on span "OK" at bounding box center [659, 169] width 16 height 18
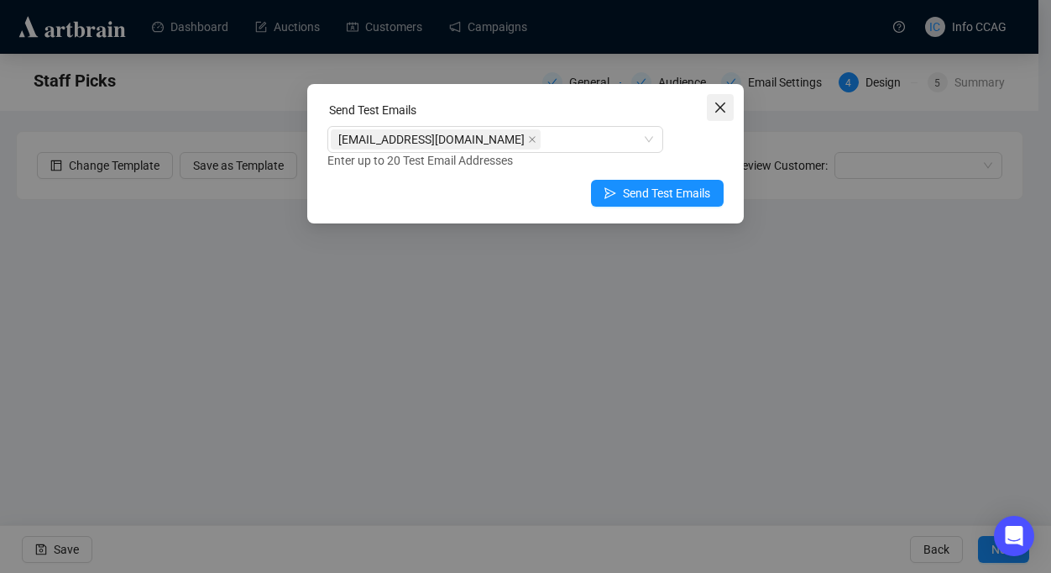
click at [719, 110] on icon "close" at bounding box center [720, 107] width 13 height 13
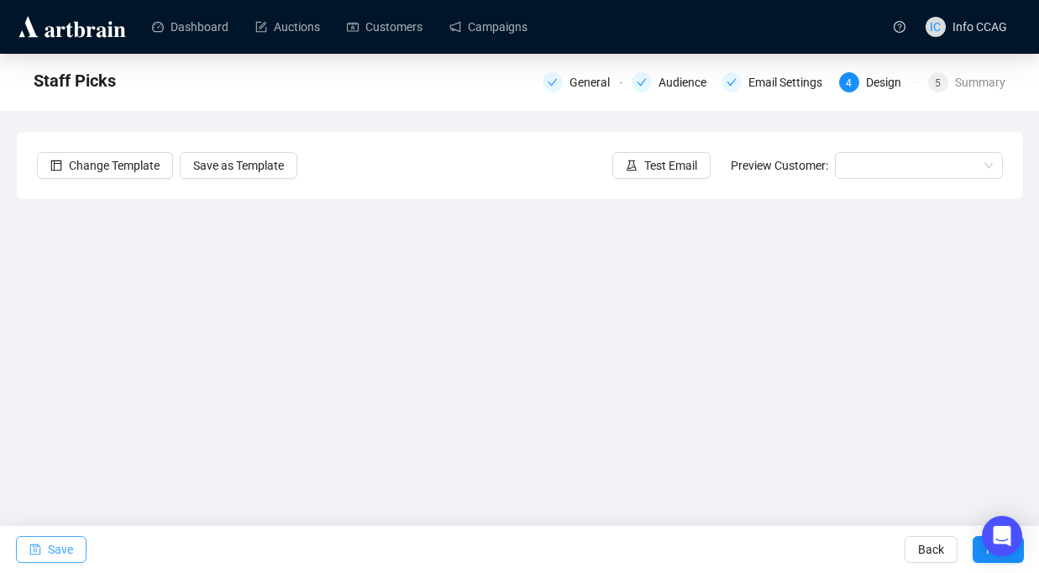
click at [59, 546] on span "Save" at bounding box center [60, 549] width 25 height 47
click at [731, 78] on icon "check" at bounding box center [731, 82] width 10 height 10
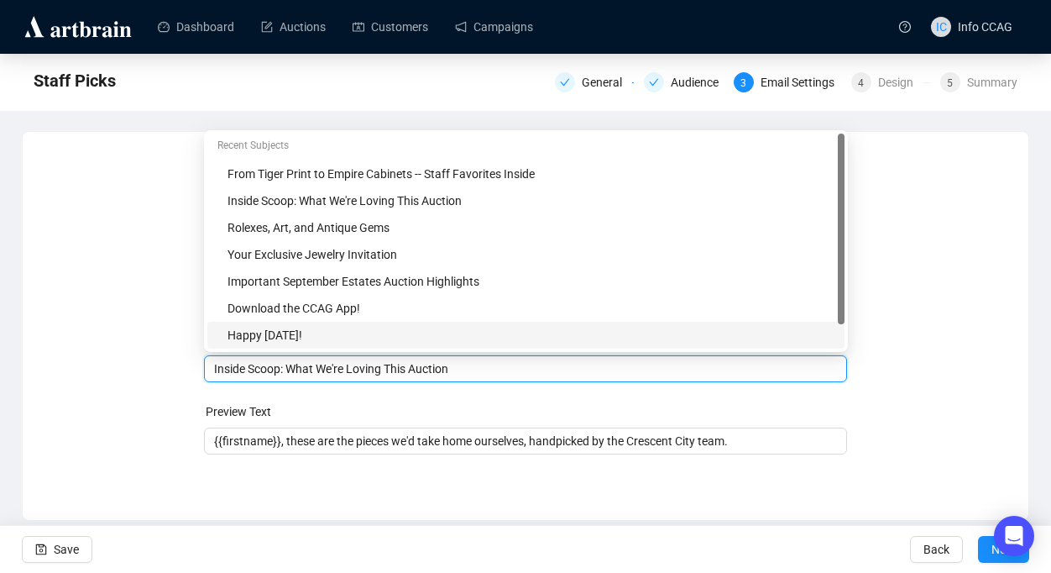
click at [275, 337] on body "Dashboard Auctions Customers Campaigns IC Info CCAG Staff Picks General Audienc…" at bounding box center [525, 286] width 1051 height 573
click at [282, 372] on input "Inside Scoop: What We're Loving This Auction" at bounding box center [526, 368] width 624 height 18
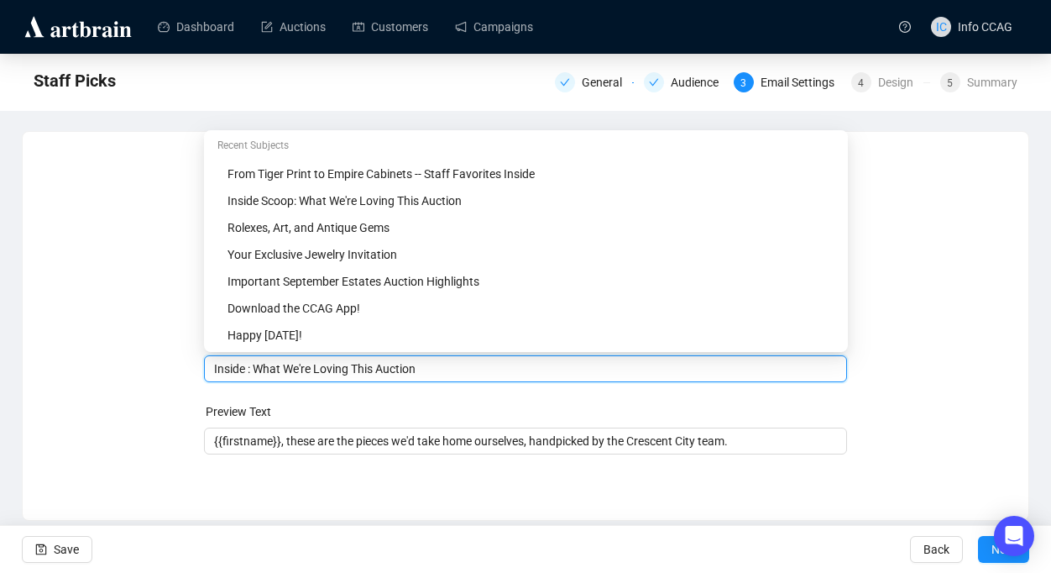
drag, startPoint x: 256, startPoint y: 370, endPoint x: 192, endPoint y: 369, distance: 63.8
click at [192, 369] on div "Sender Email [EMAIL_ADDRESS][DOMAIN_NAME] Sender Name Crescent City Auction Gal…" at bounding box center [526, 313] width 966 height 322
type input "What We're Loving This Auction"
click at [921, 377] on div "Sender Email [EMAIL_ADDRESS][DOMAIN_NAME] Sender Name Crescent City Auction Gal…" at bounding box center [526, 313] width 966 height 322
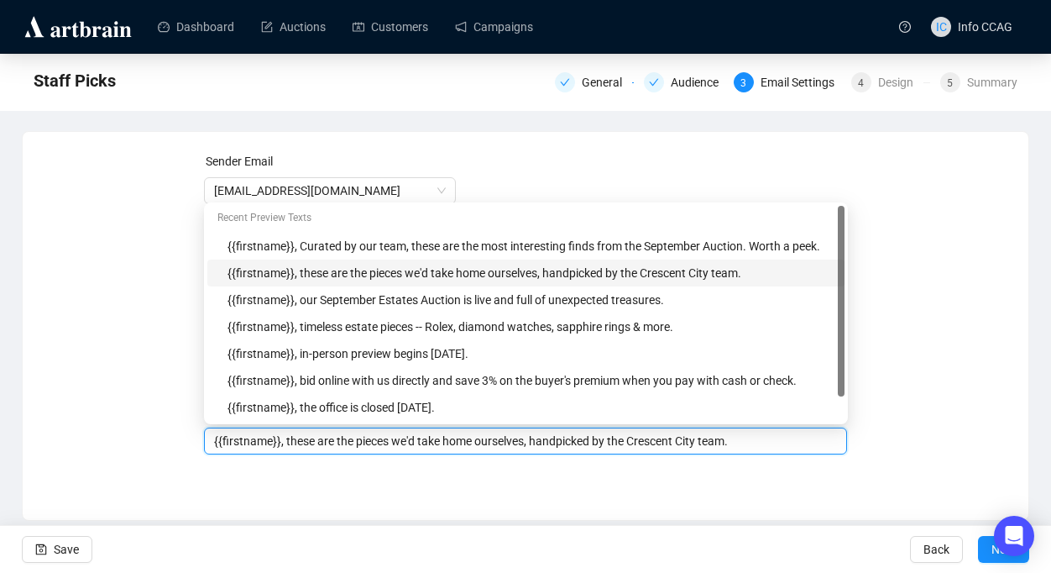
drag, startPoint x: 776, startPoint y: 445, endPoint x: 544, endPoint y: 442, distance: 231.7
click at [544, 442] on input "{{firstname}}, these are the pieces we'd take home ourselves, handpicked by the…" at bounding box center [526, 441] width 624 height 18
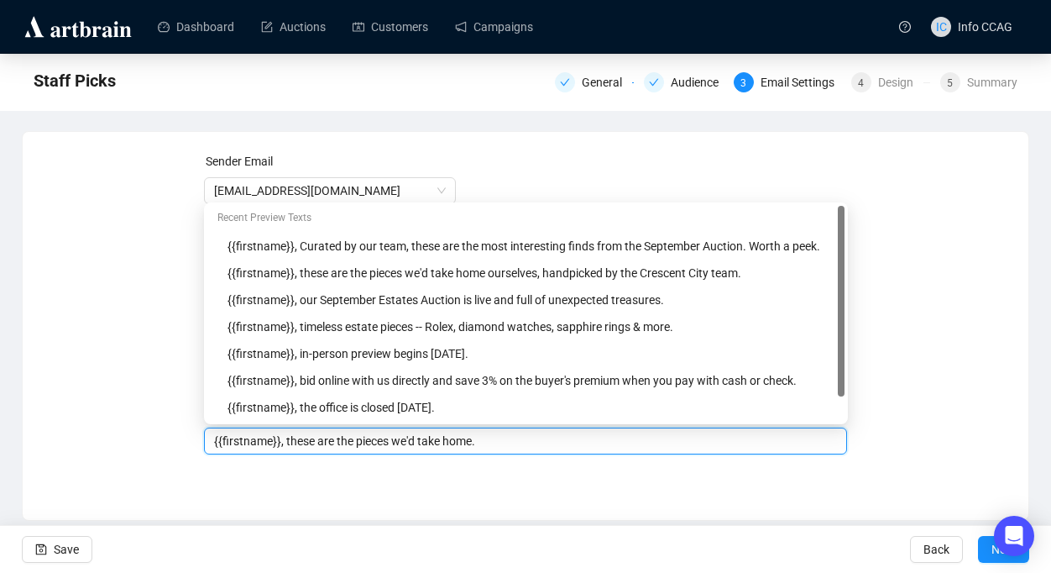
type input "{{firstname}}, these are the pieces we'd take home."
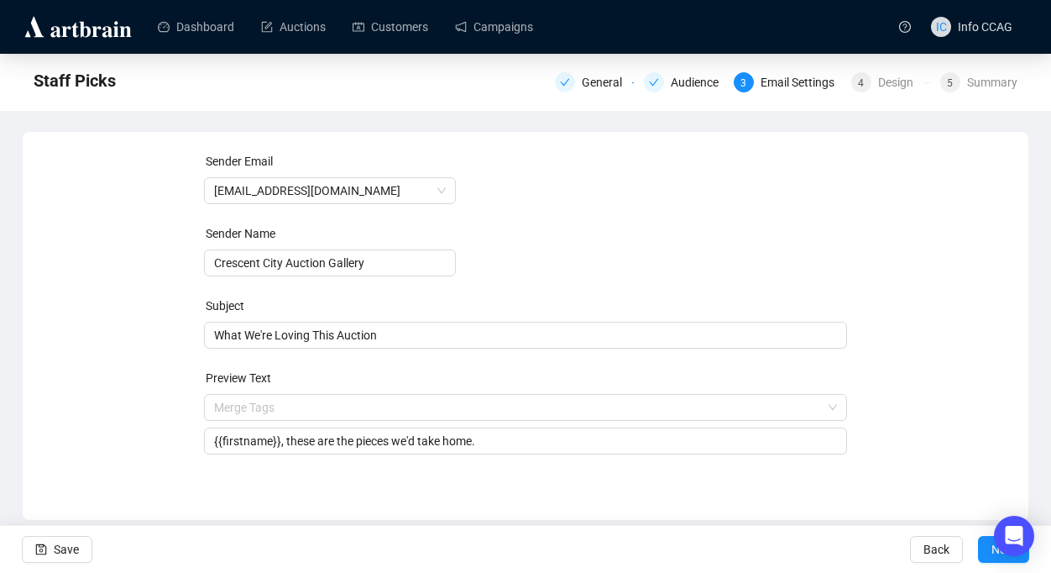
click at [145, 243] on div "Sender Email [EMAIL_ADDRESS][DOMAIN_NAME] Sender Name Crescent City Auction Gal…" at bounding box center [526, 313] width 966 height 322
click at [77, 548] on span "Save" at bounding box center [66, 549] width 25 height 47
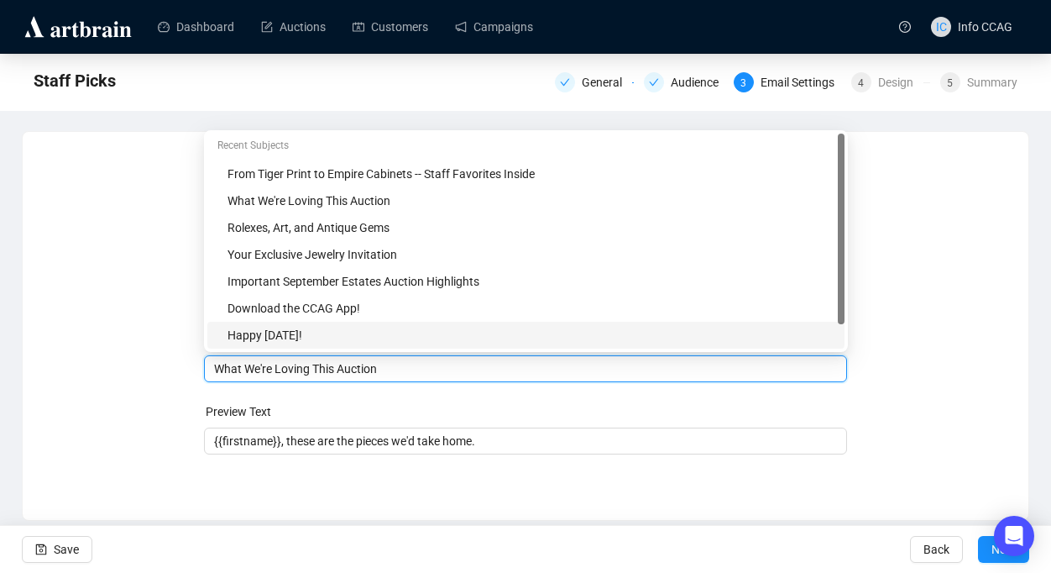
drag, startPoint x: 404, startPoint y: 340, endPoint x: 201, endPoint y: 356, distance: 203.8
click at [201, 356] on div "Sender Email [EMAIL_ADDRESS][DOMAIN_NAME] Sender Name Crescent City Auction Gal…" at bounding box center [526, 313] width 966 height 322
drag, startPoint x: 396, startPoint y: 371, endPoint x: 211, endPoint y: 365, distance: 185.6
click at [211, 365] on div "What We're Loving This Auction" at bounding box center [526, 368] width 644 height 27
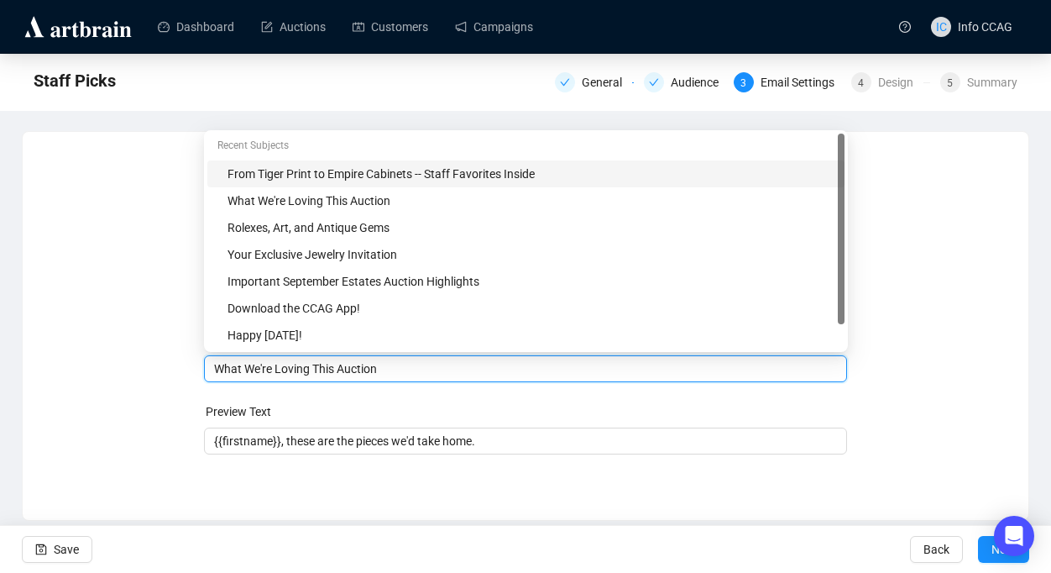
click at [356, 181] on div "From Tiger Print to Empire Cabinets -- Staff Favorites Inside" at bounding box center [531, 174] width 607 height 18
type input "From Tiger Print to Empire Cabinets -- Staff Favorites Inside"
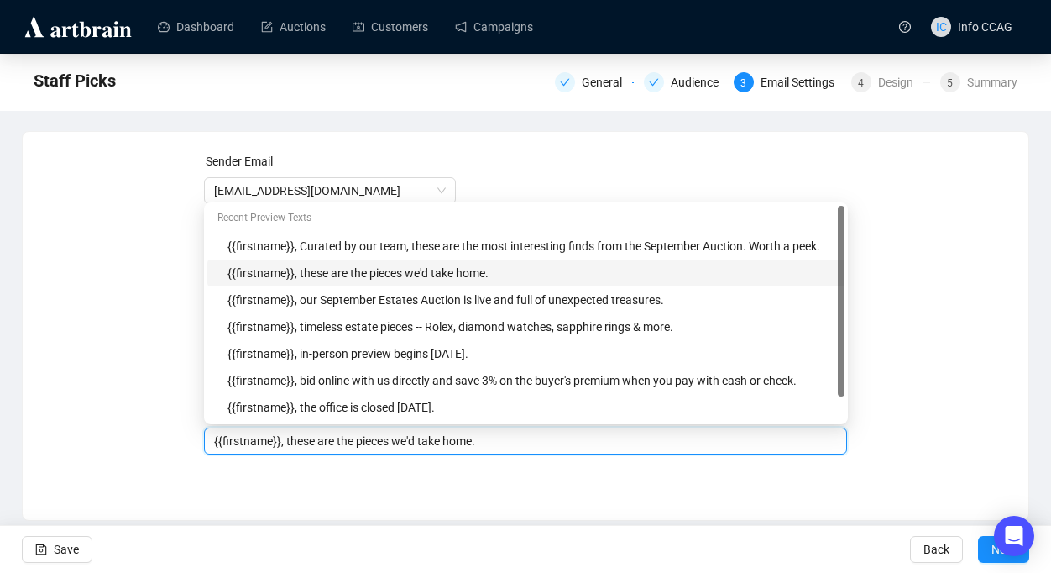
drag, startPoint x: 501, startPoint y: 443, endPoint x: 292, endPoint y: 440, distance: 209.1
click at [292, 440] on input "{{firstname}}, these are the pieces we'd take home." at bounding box center [526, 441] width 624 height 18
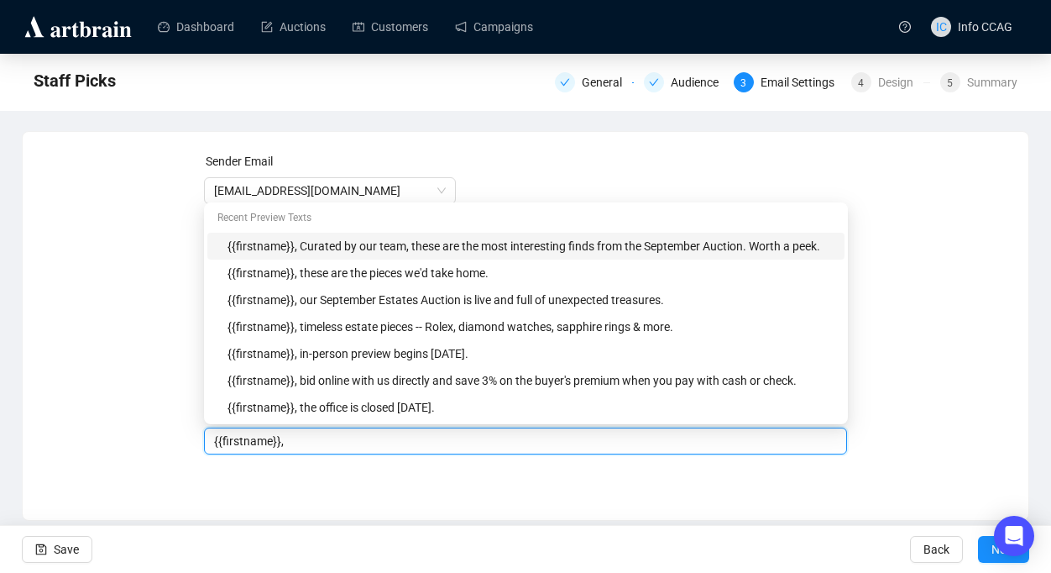
click at [671, 249] on div "{{firstname}}, Curated by our team, these are the most interesting finds from t…" at bounding box center [531, 246] width 607 height 18
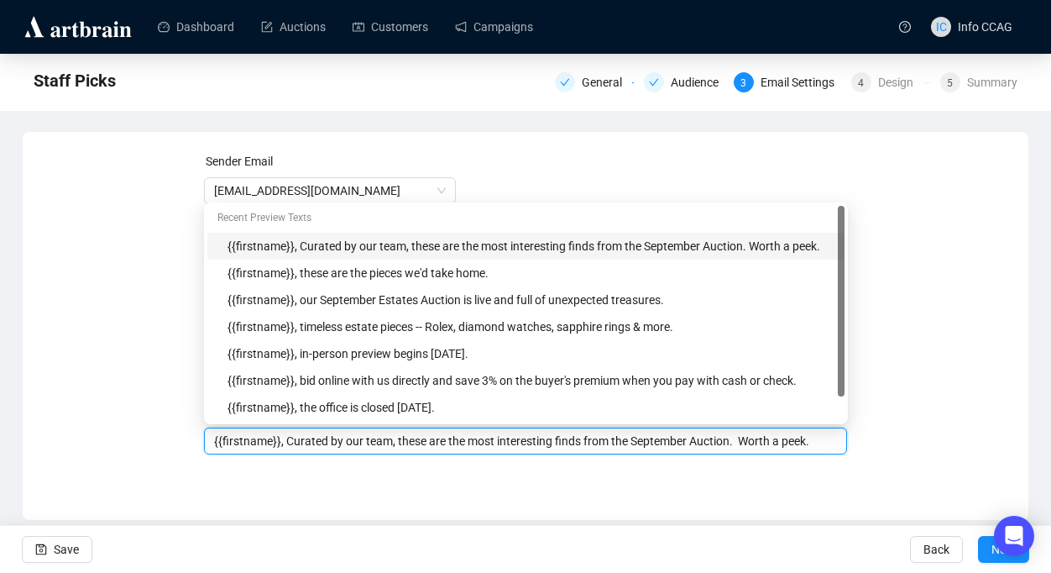
scroll to position [0, 3]
drag, startPoint x: 762, startPoint y: 442, endPoint x: 911, endPoint y: 440, distance: 149.5
click at [912, 441] on div "Sender Email [EMAIL_ADDRESS][DOMAIN_NAME] Sender Name Crescent City Auction Gal…" at bounding box center [526, 313] width 966 height 322
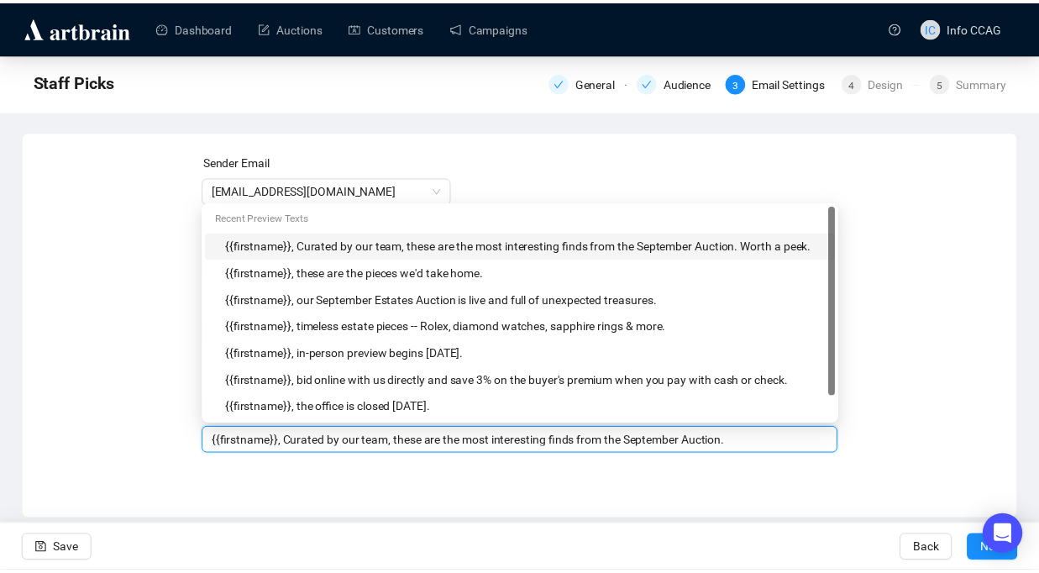
scroll to position [0, 0]
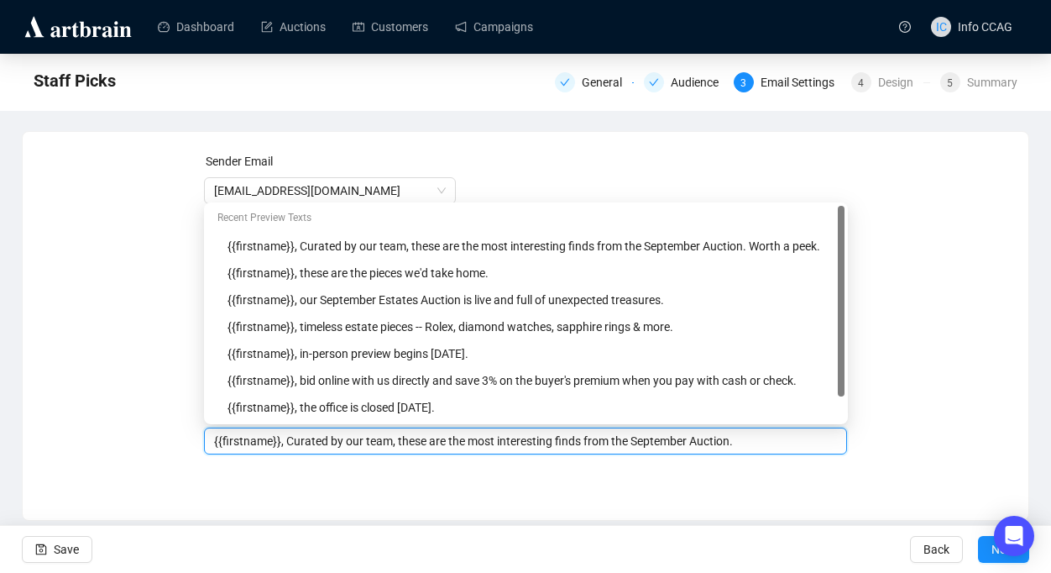
type input "{{firstname}}, Curated by our team, these are the most interesting finds from t…"
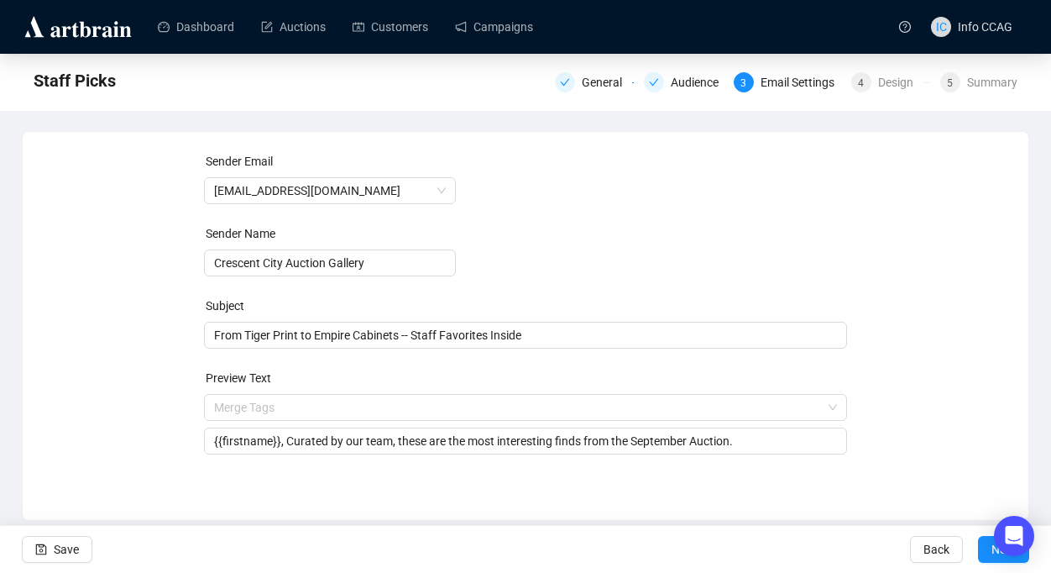
click at [929, 430] on div "Sender Email [EMAIL_ADDRESS][DOMAIN_NAME] Sender Name Crescent City Auction Gal…" at bounding box center [526, 313] width 966 height 322
click at [983, 550] on button "Next" at bounding box center [1003, 549] width 51 height 27
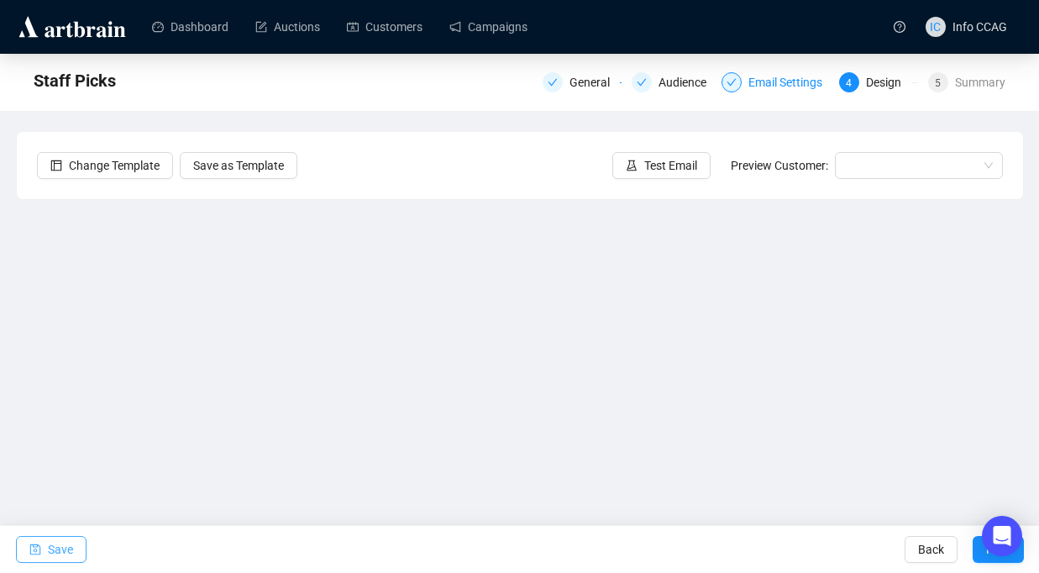
click at [57, 556] on span "Save" at bounding box center [60, 549] width 25 height 47
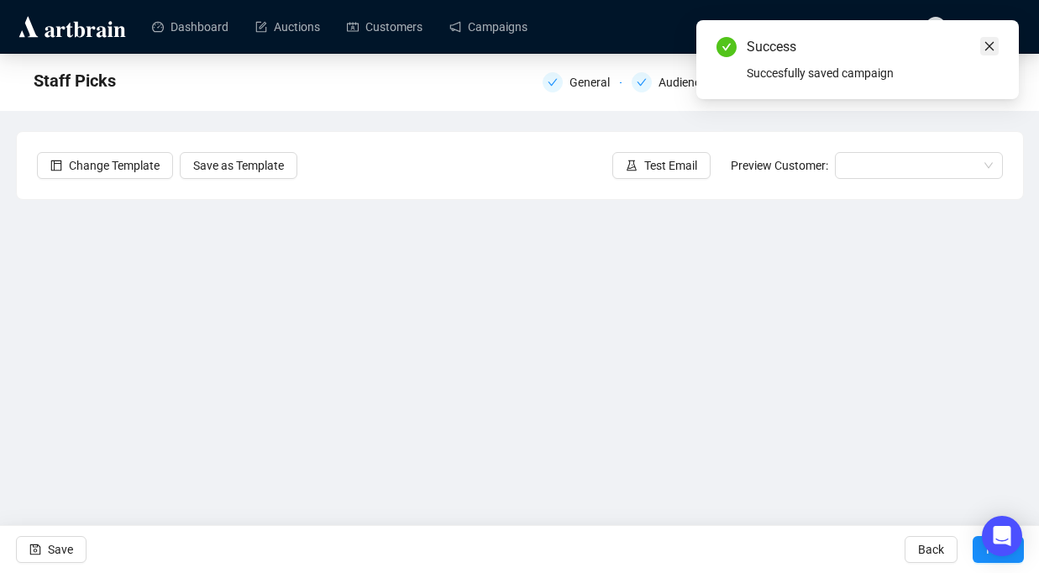
click at [987, 51] on icon "close" at bounding box center [989, 46] width 12 height 12
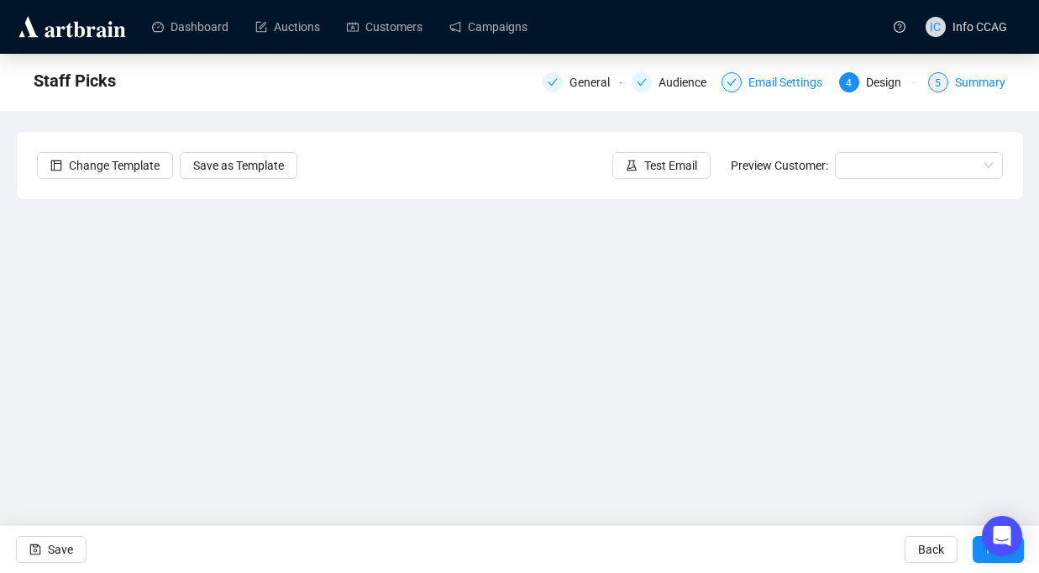
click at [939, 81] on div "5" at bounding box center [938, 82] width 20 height 20
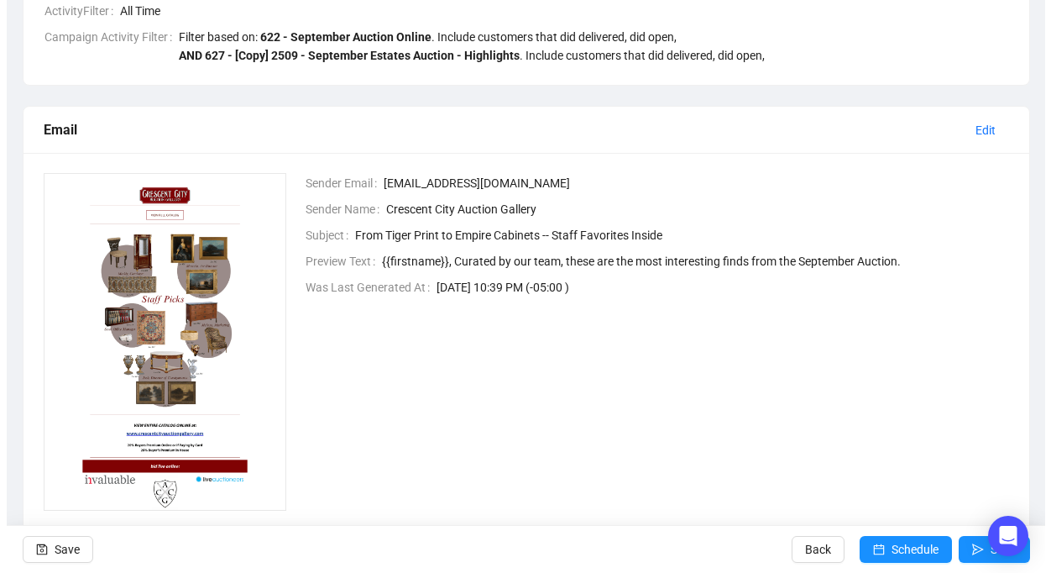
scroll to position [352, 0]
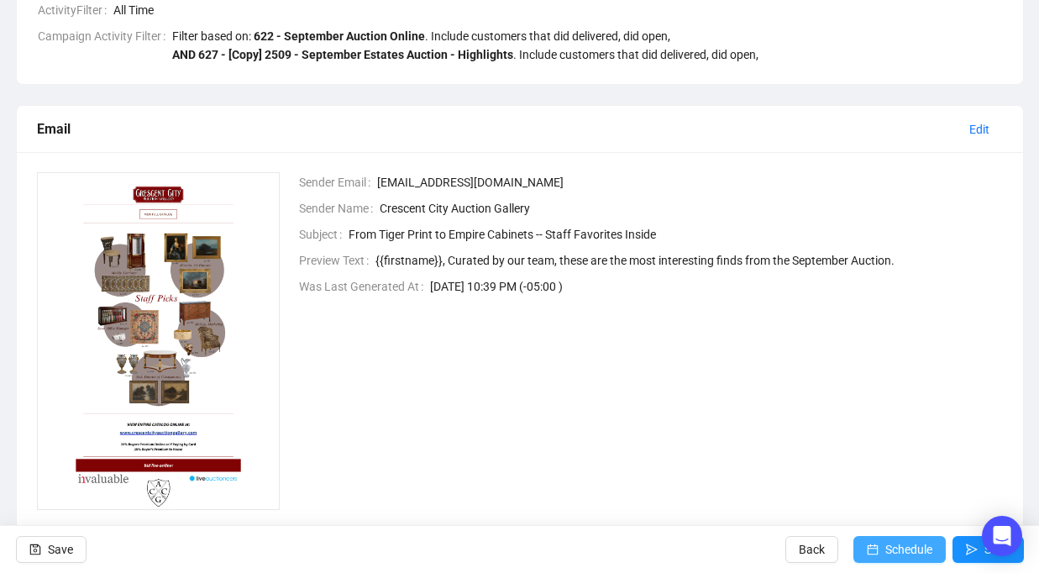
click at [891, 552] on span "Schedule" at bounding box center [908, 549] width 47 height 47
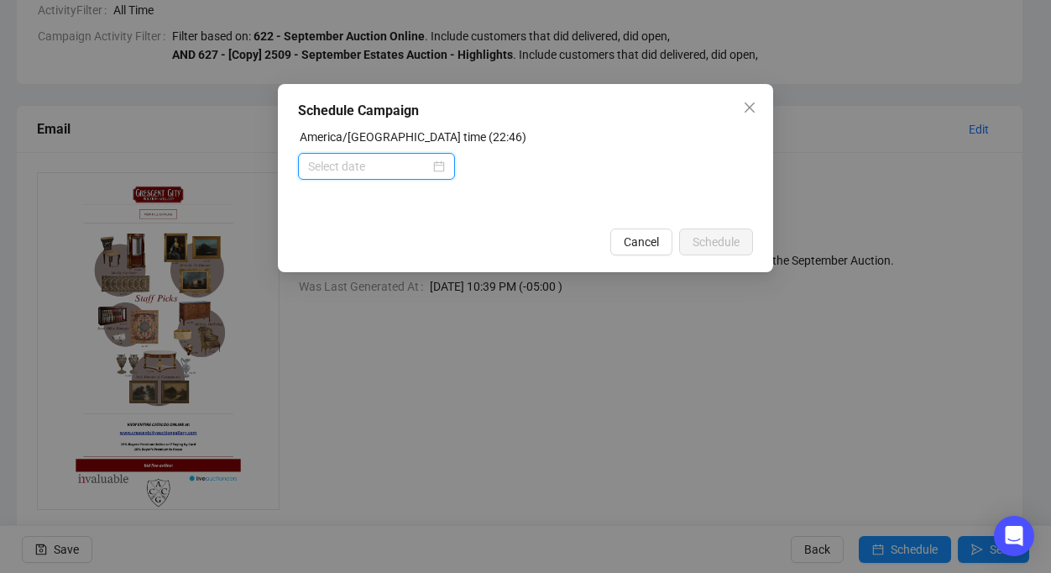
click at [395, 160] on input at bounding box center [369, 166] width 122 height 18
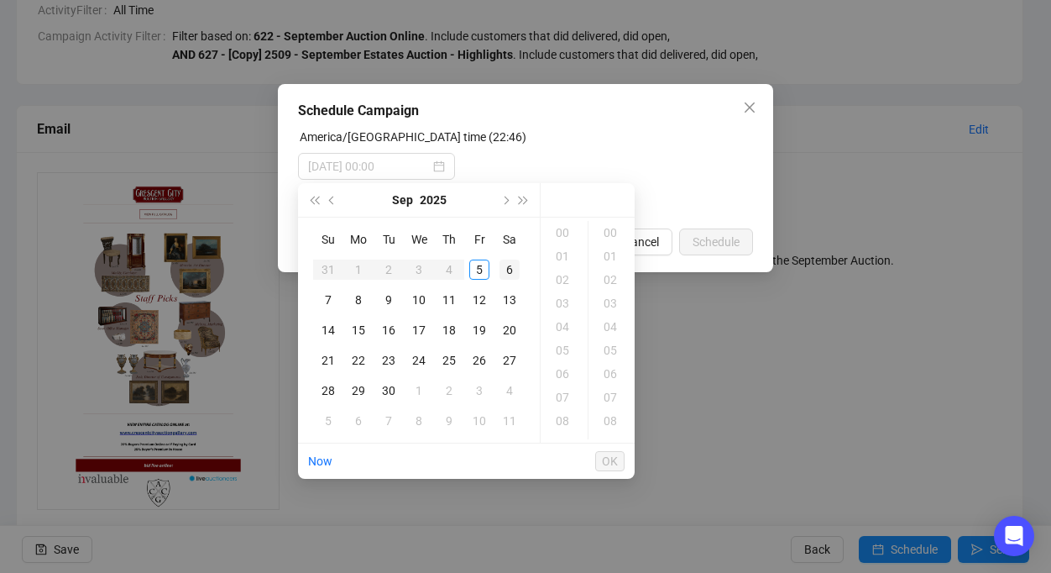
click at [509, 271] on div "6" at bounding box center [510, 269] width 20 height 20
click at [563, 358] on div "09" at bounding box center [564, 359] width 40 height 24
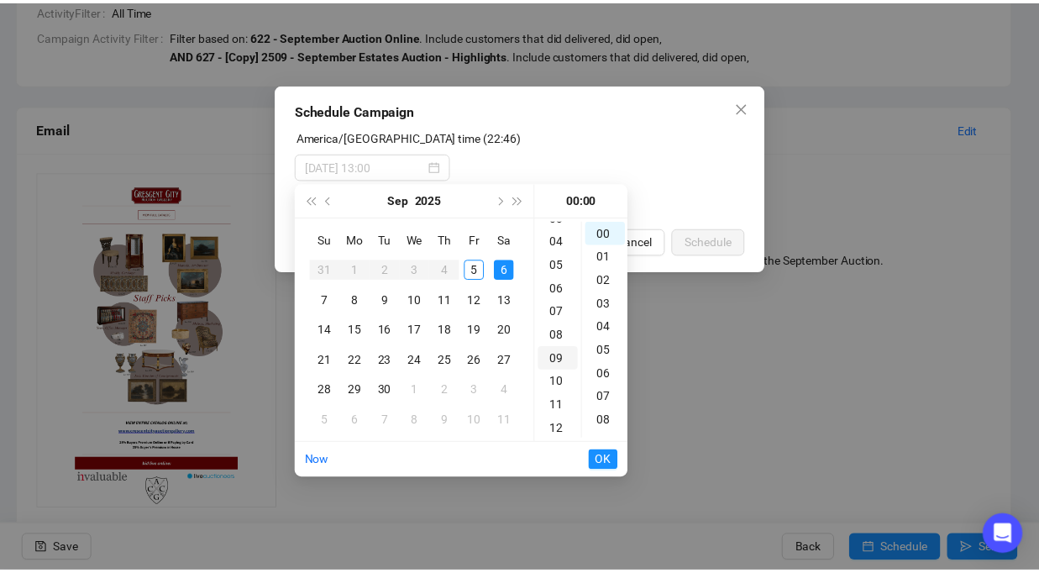
scroll to position [212, 0]
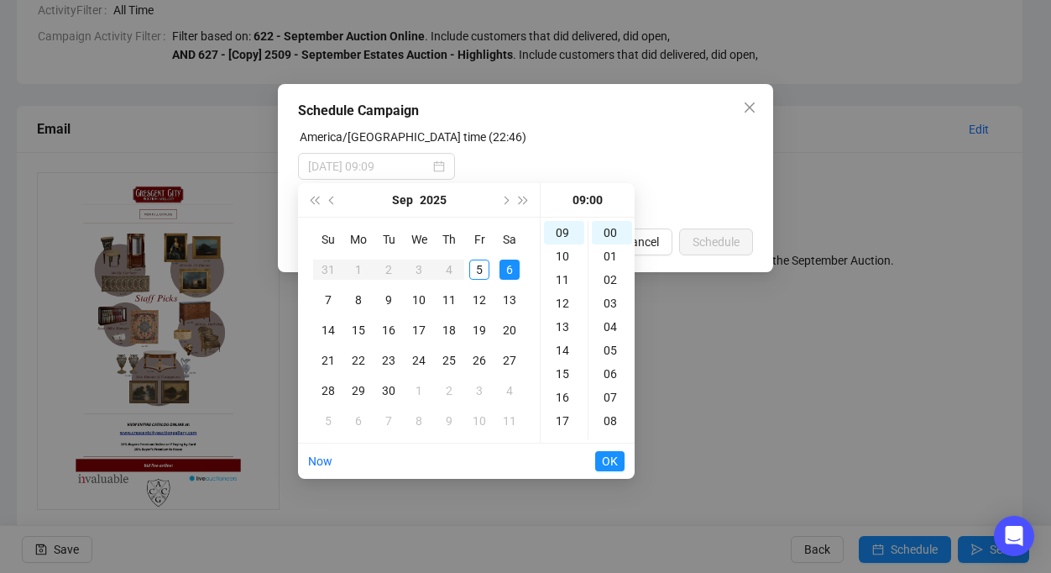
type input "[DATE] 09:00"
click at [606, 461] on span "OK" at bounding box center [610, 461] width 16 height 32
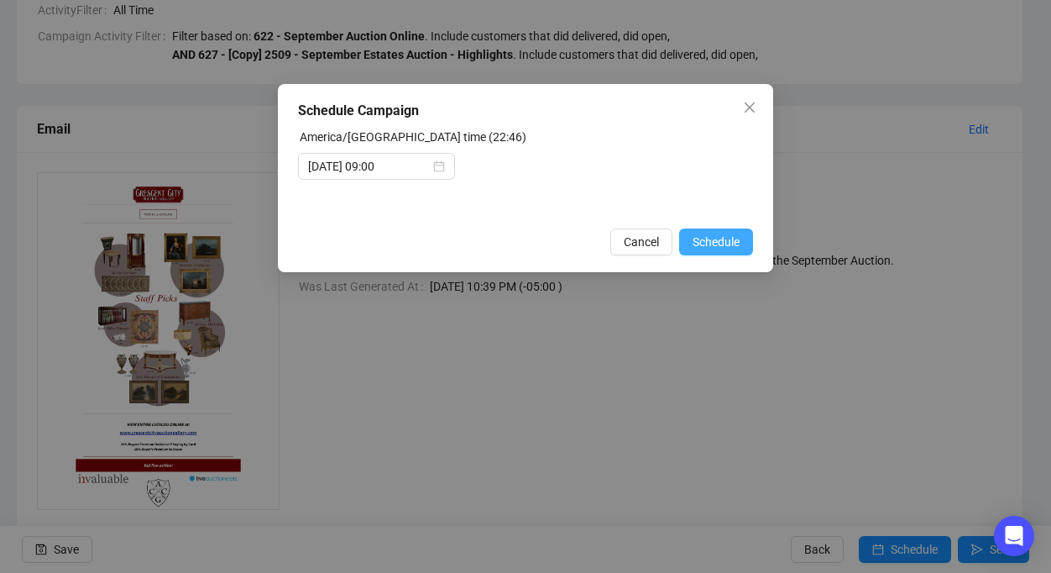
click at [723, 233] on span "Schedule" at bounding box center [716, 242] width 47 height 18
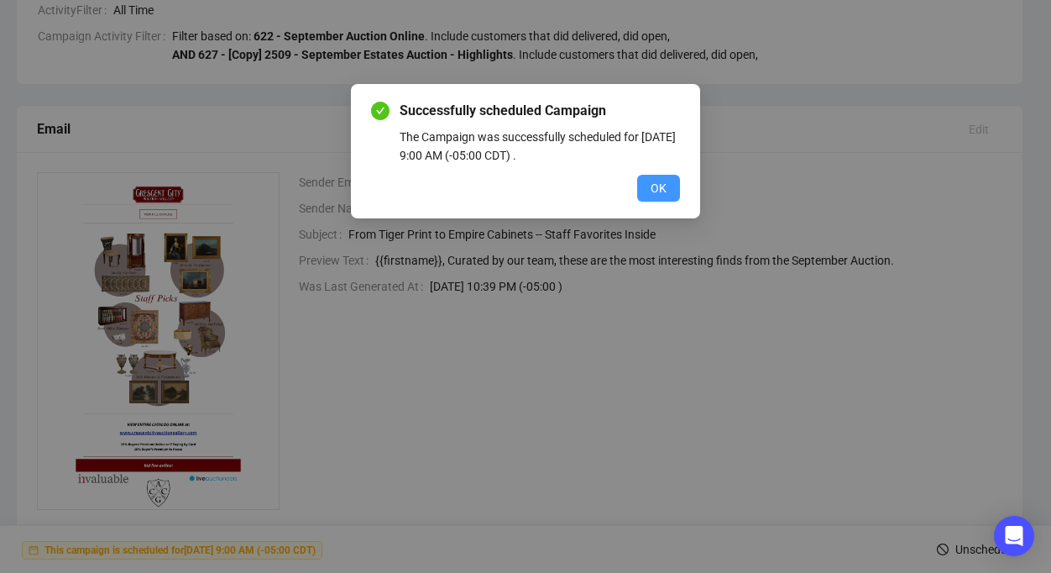
click at [662, 182] on span "OK" at bounding box center [659, 188] width 16 height 18
